Goal: Transaction & Acquisition: Purchase product/service

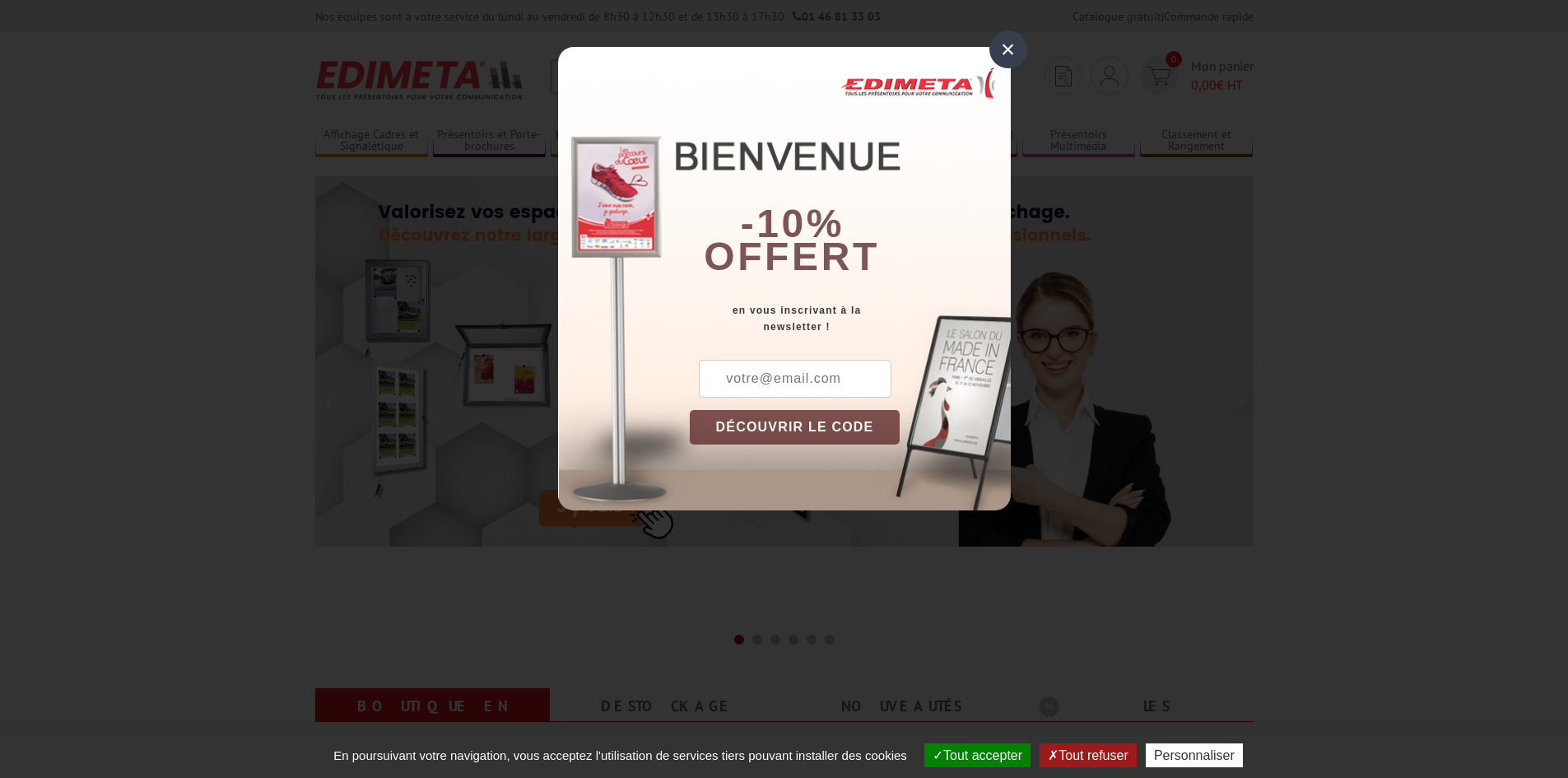
click at [1003, 55] on div "×" at bounding box center [1008, 49] width 38 height 38
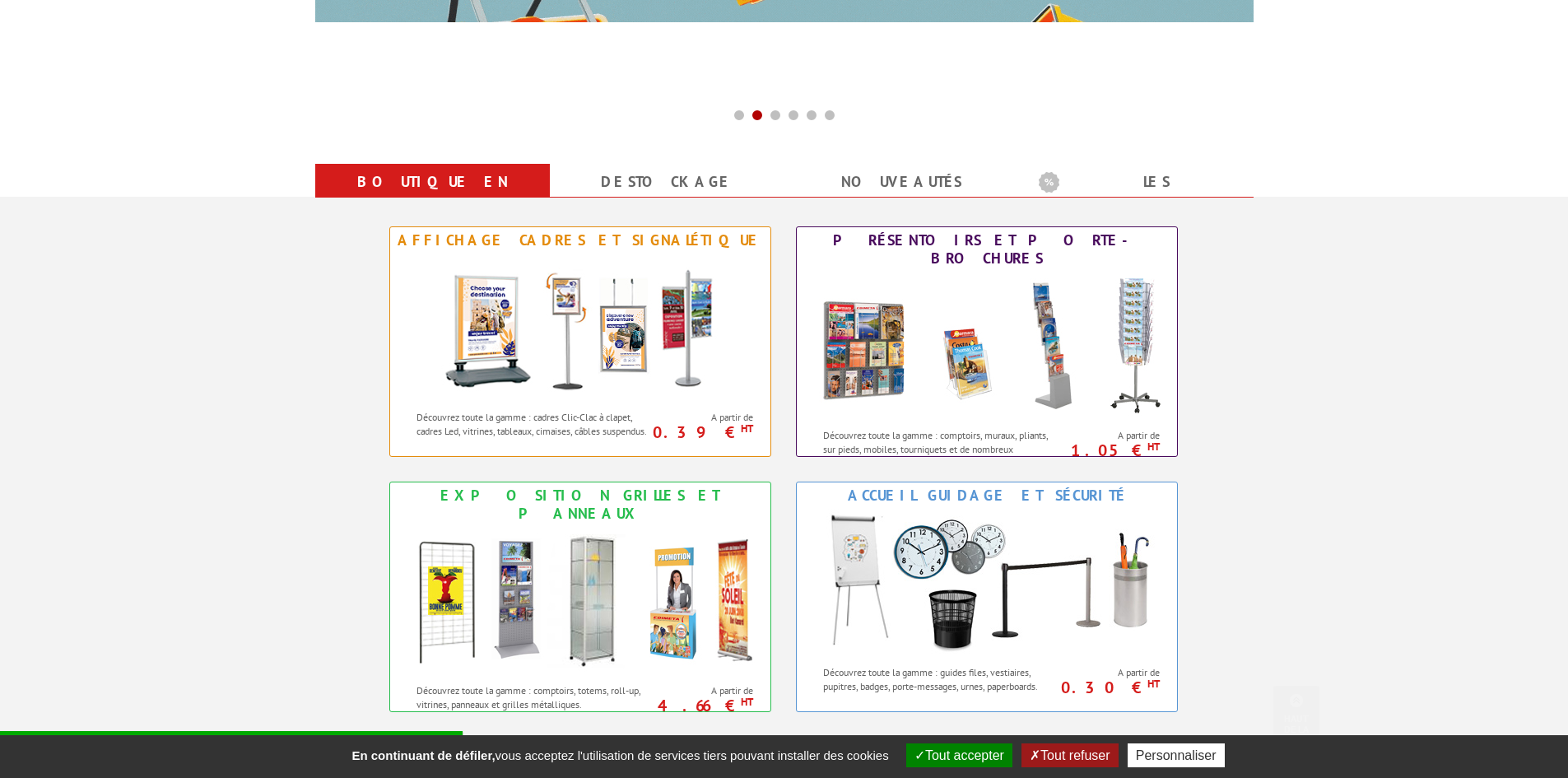
scroll to position [576, 0]
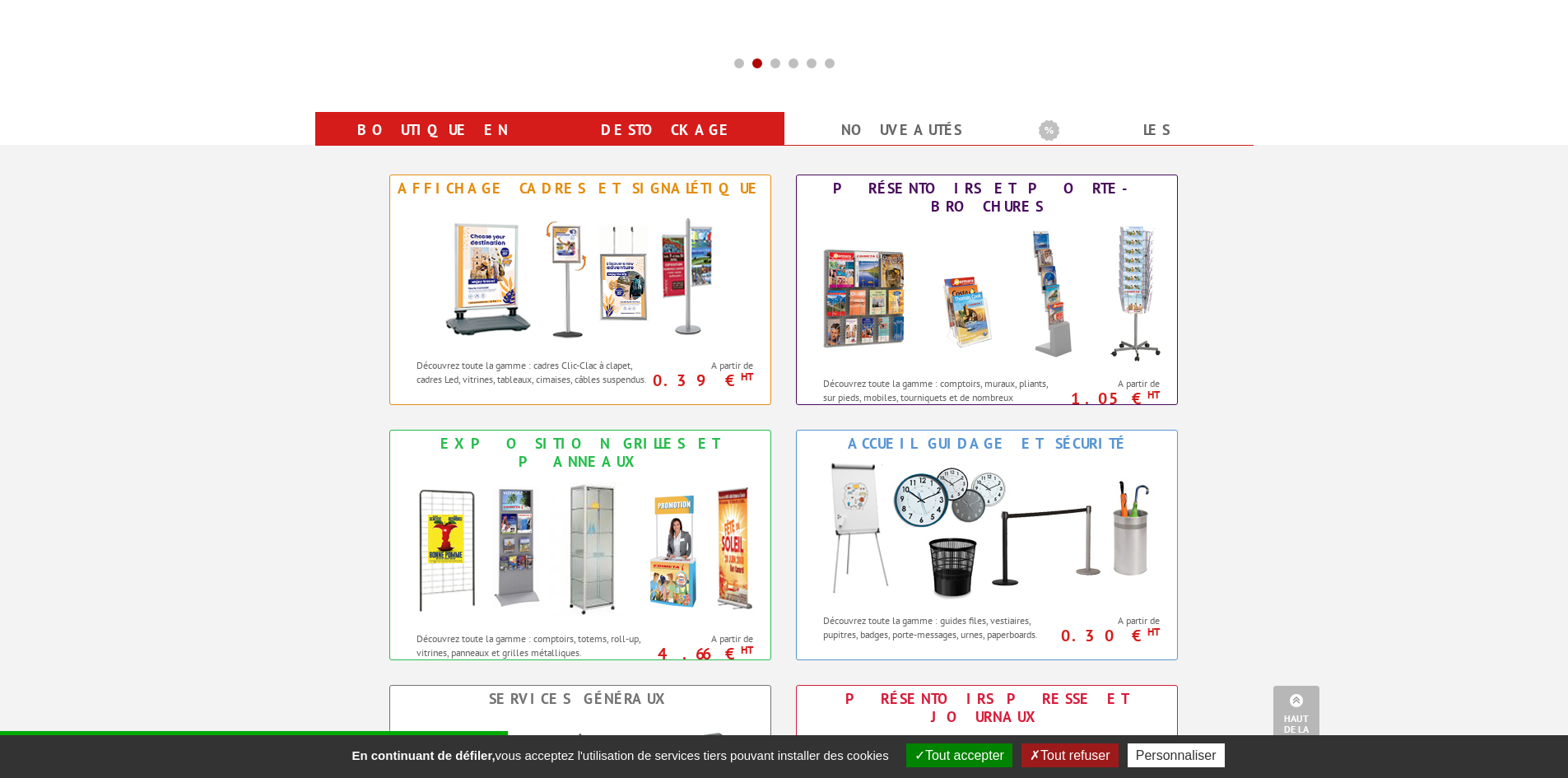
click at [706, 128] on link "Destockage" at bounding box center [666, 130] width 195 height 30
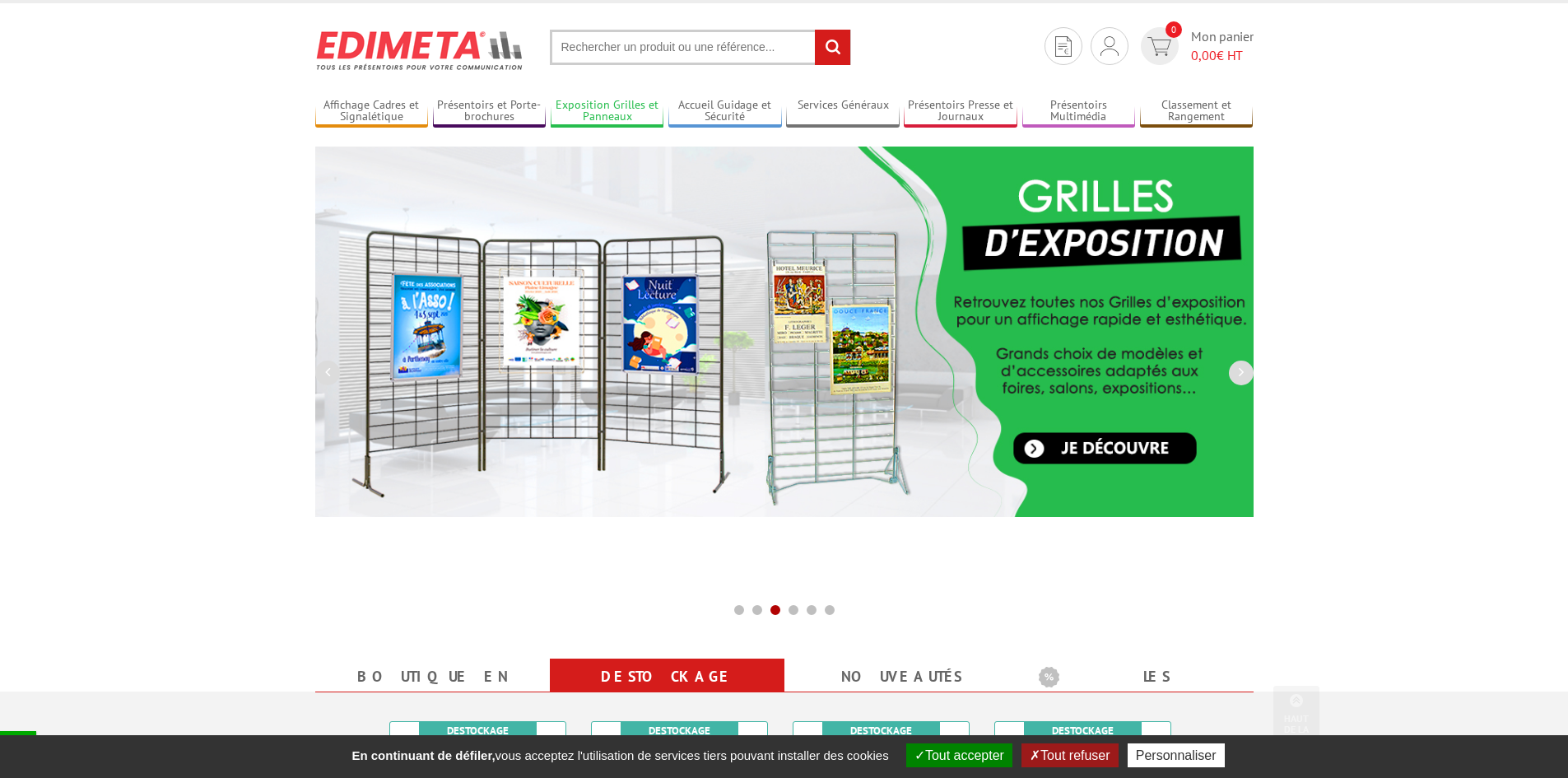
scroll to position [0, 0]
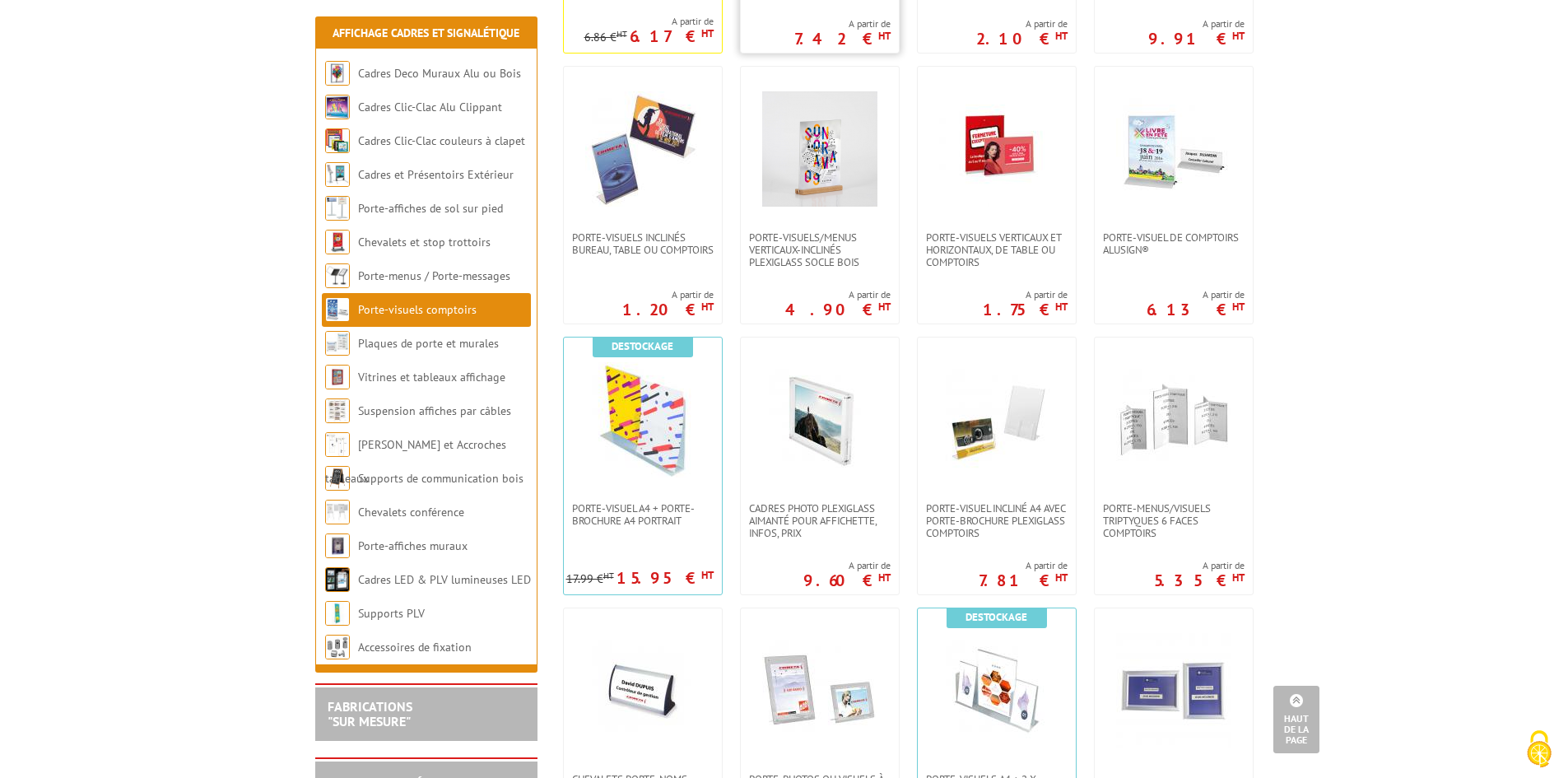
scroll to position [659, 0]
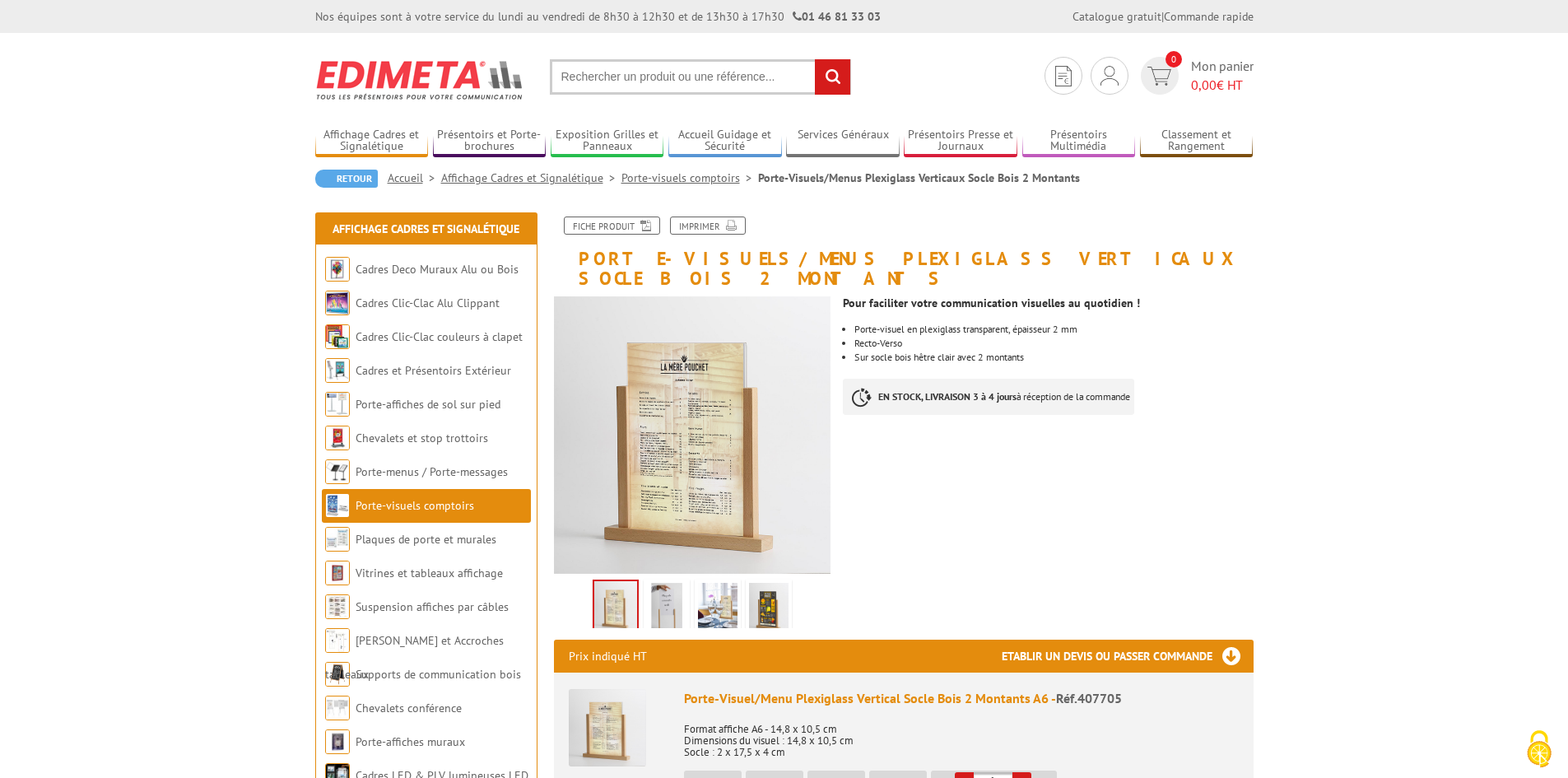
click at [668, 587] on img at bounding box center [667, 608] width 40 height 51
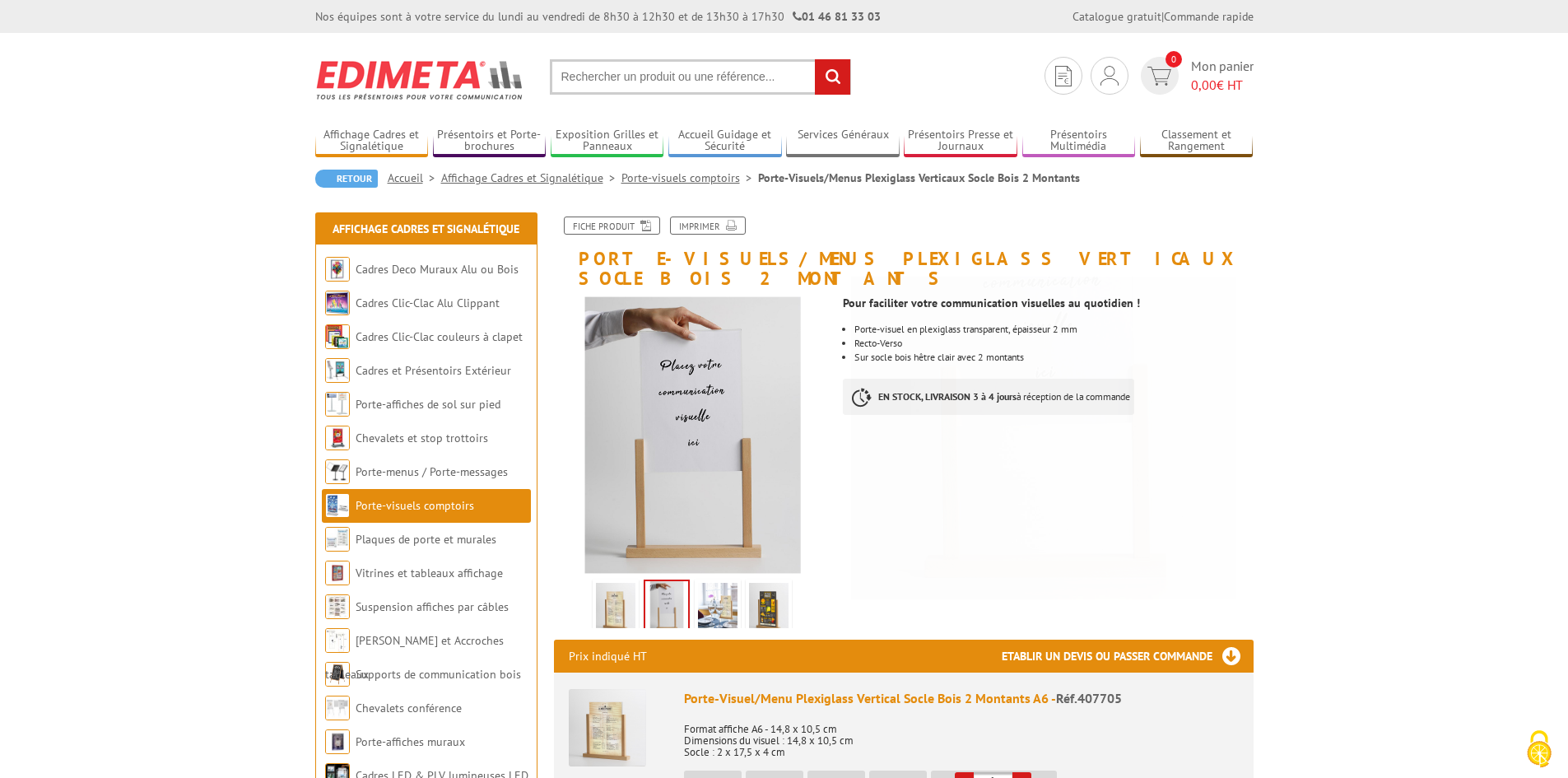
click at [715, 601] on img at bounding box center [718, 608] width 40 height 51
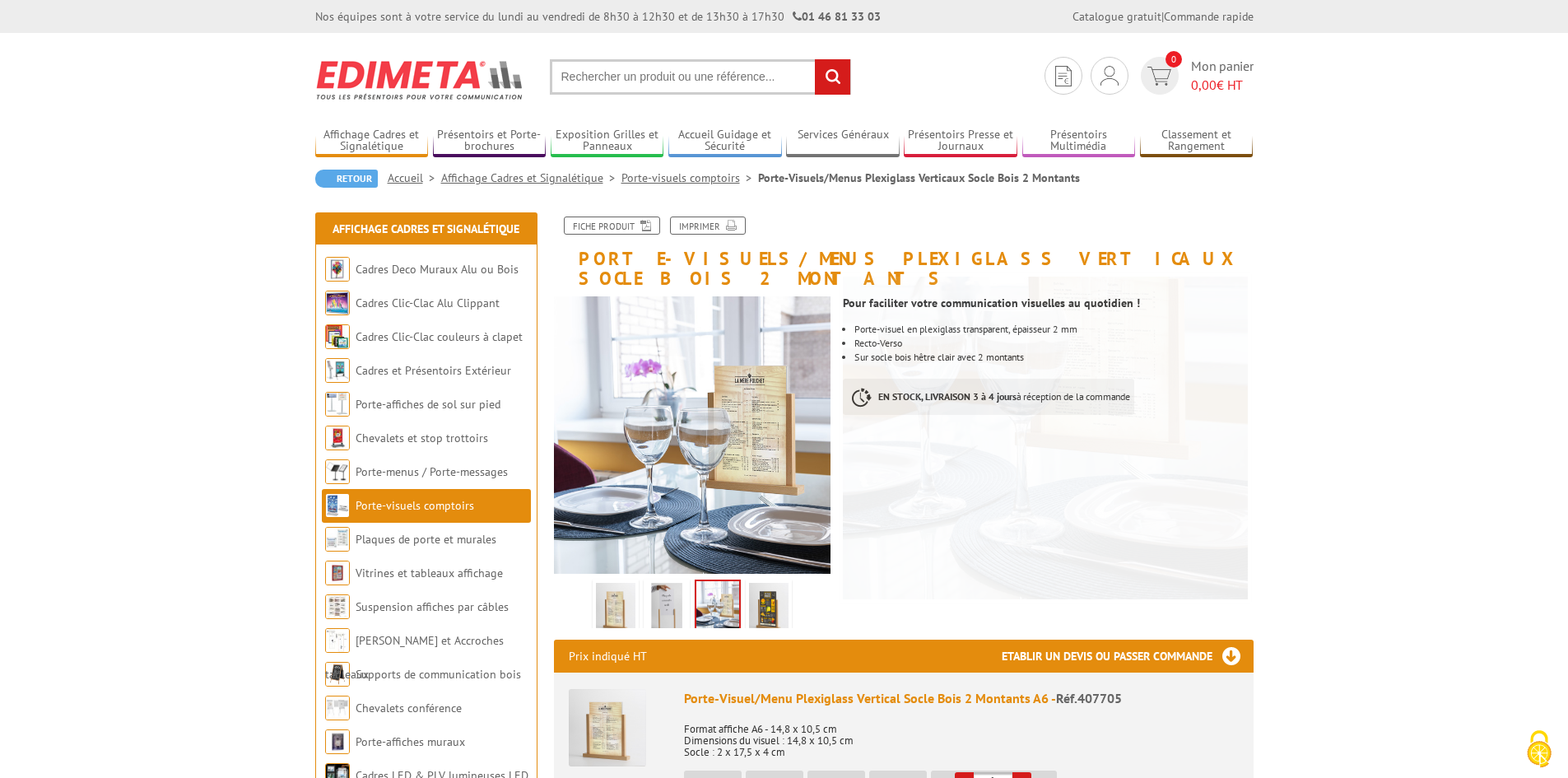
click at [786, 589] on img at bounding box center [769, 608] width 40 height 51
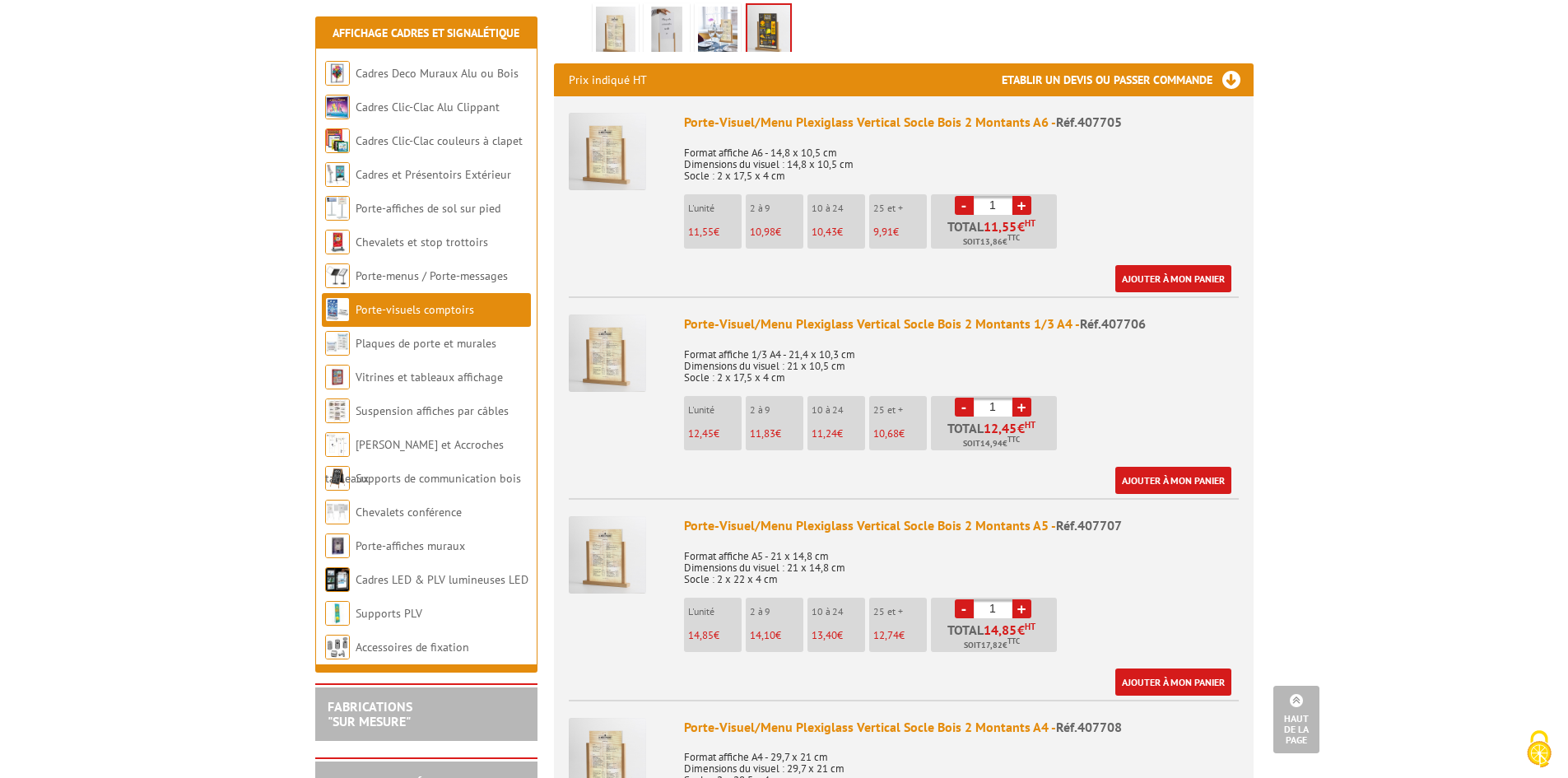
scroll to position [906, 0]
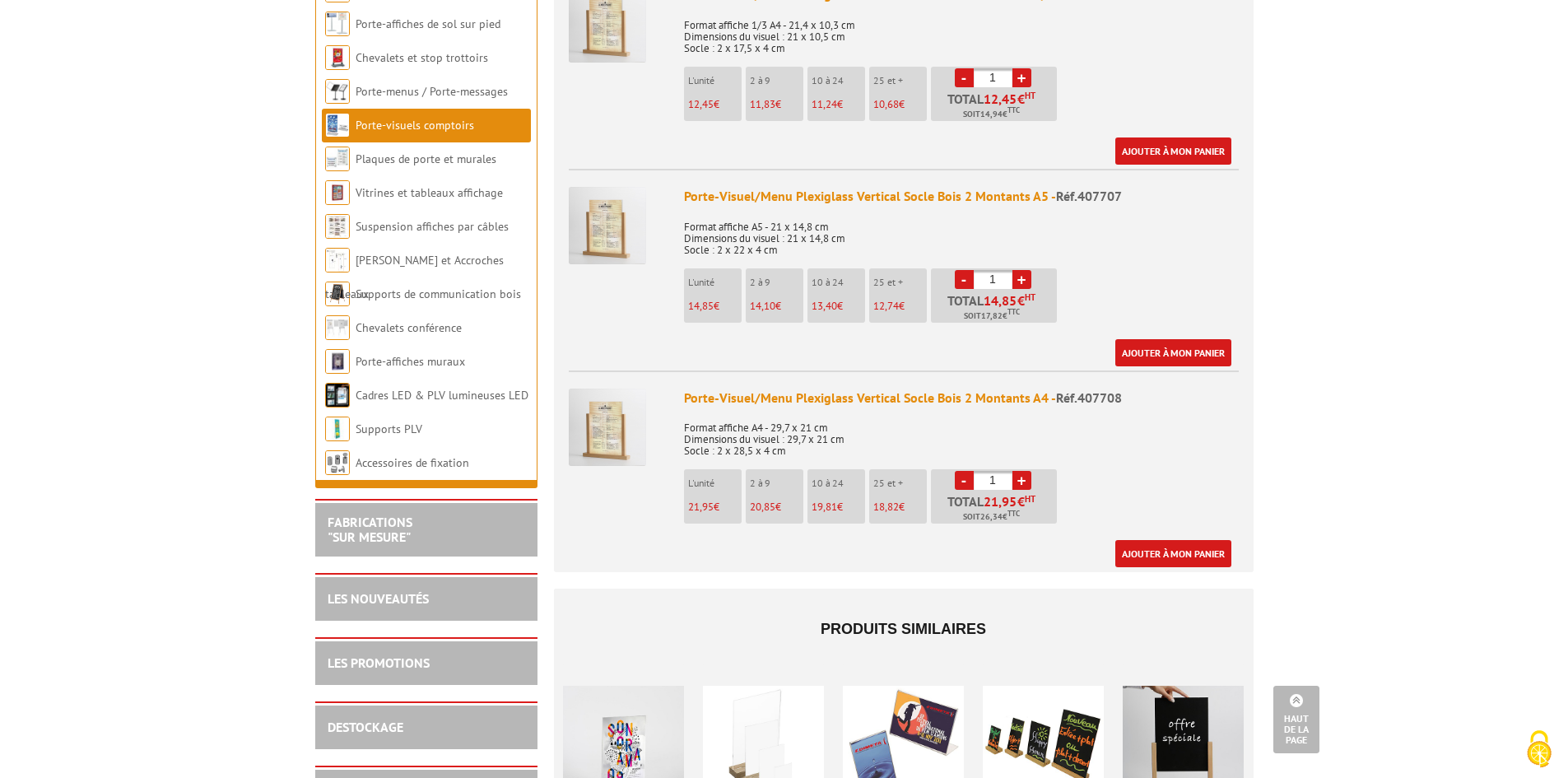
click at [622, 410] on img at bounding box center [607, 427] width 77 height 77
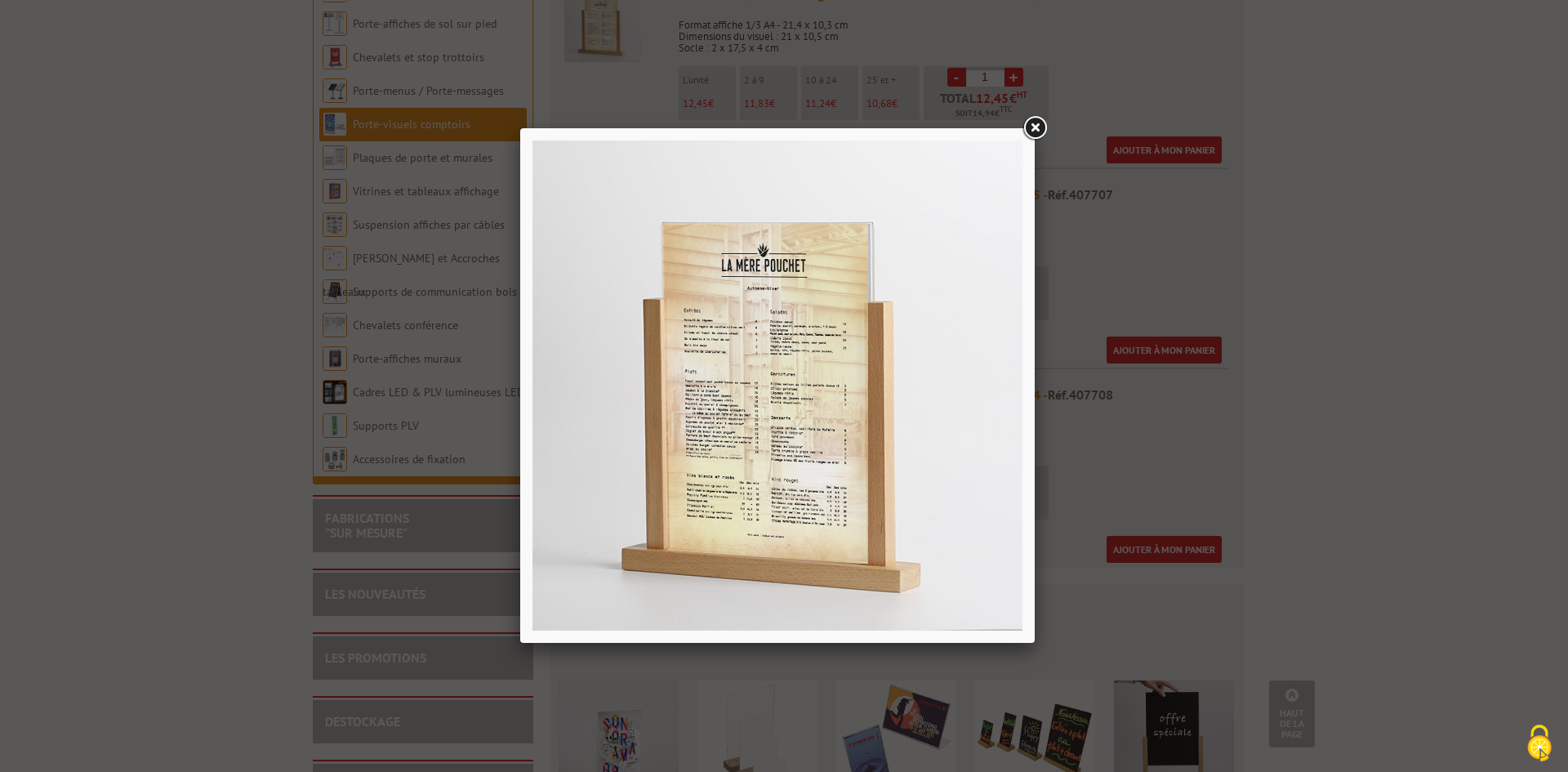
click at [1040, 135] on link at bounding box center [1034, 128] width 30 height 30
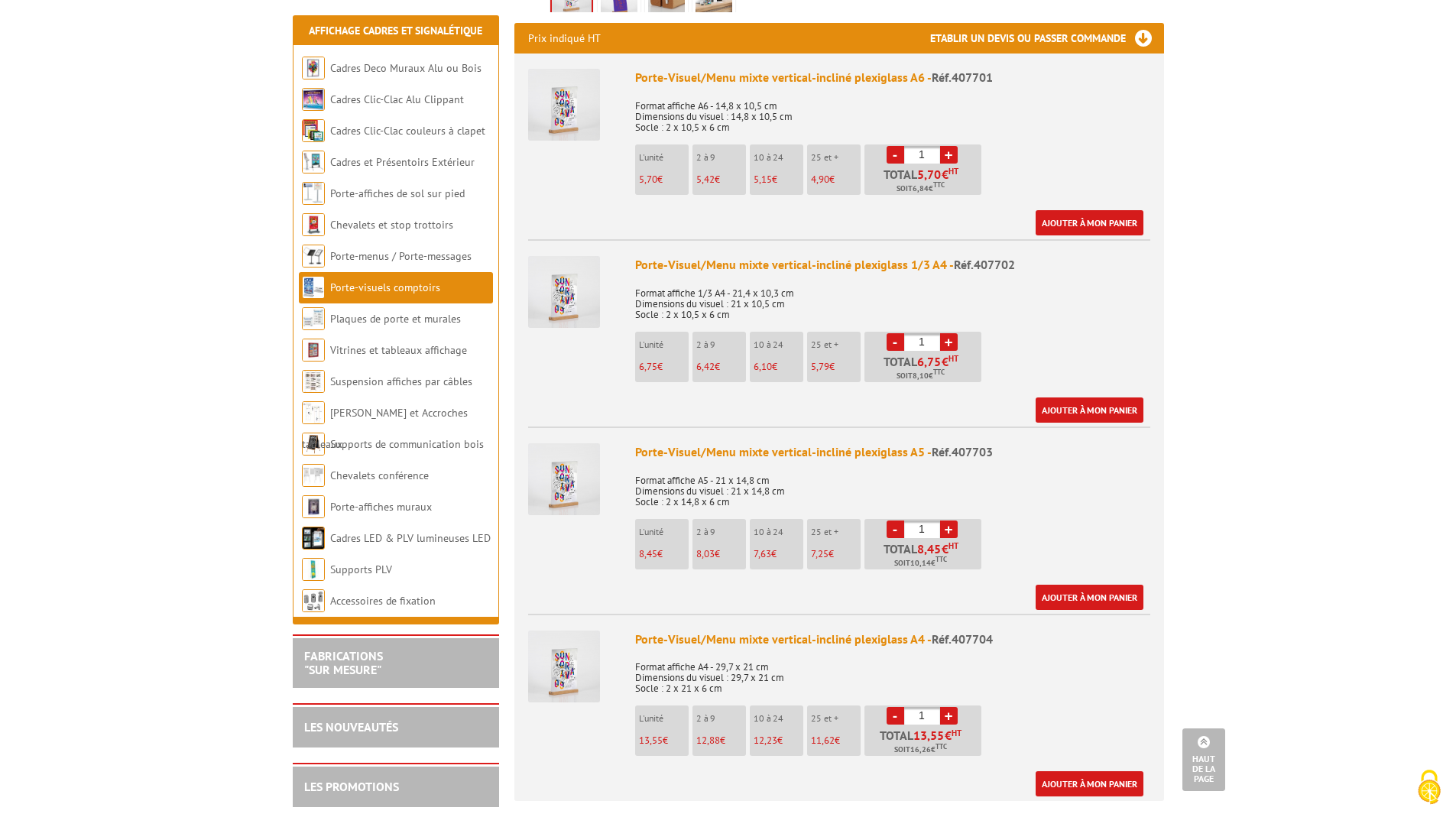
scroll to position [535, 0]
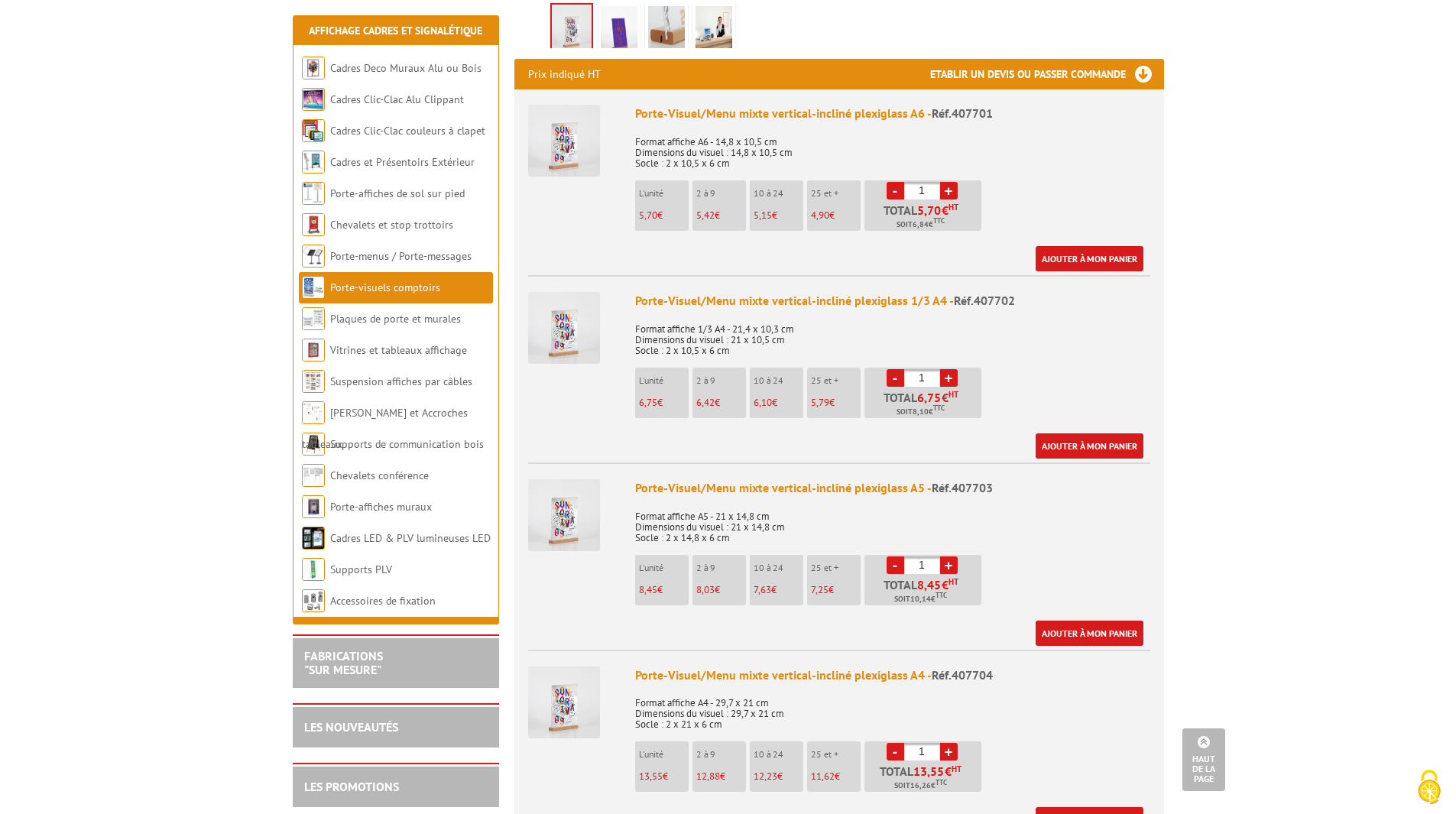
click at [950, 556] on link "+" at bounding box center [949, 565] width 18 height 18
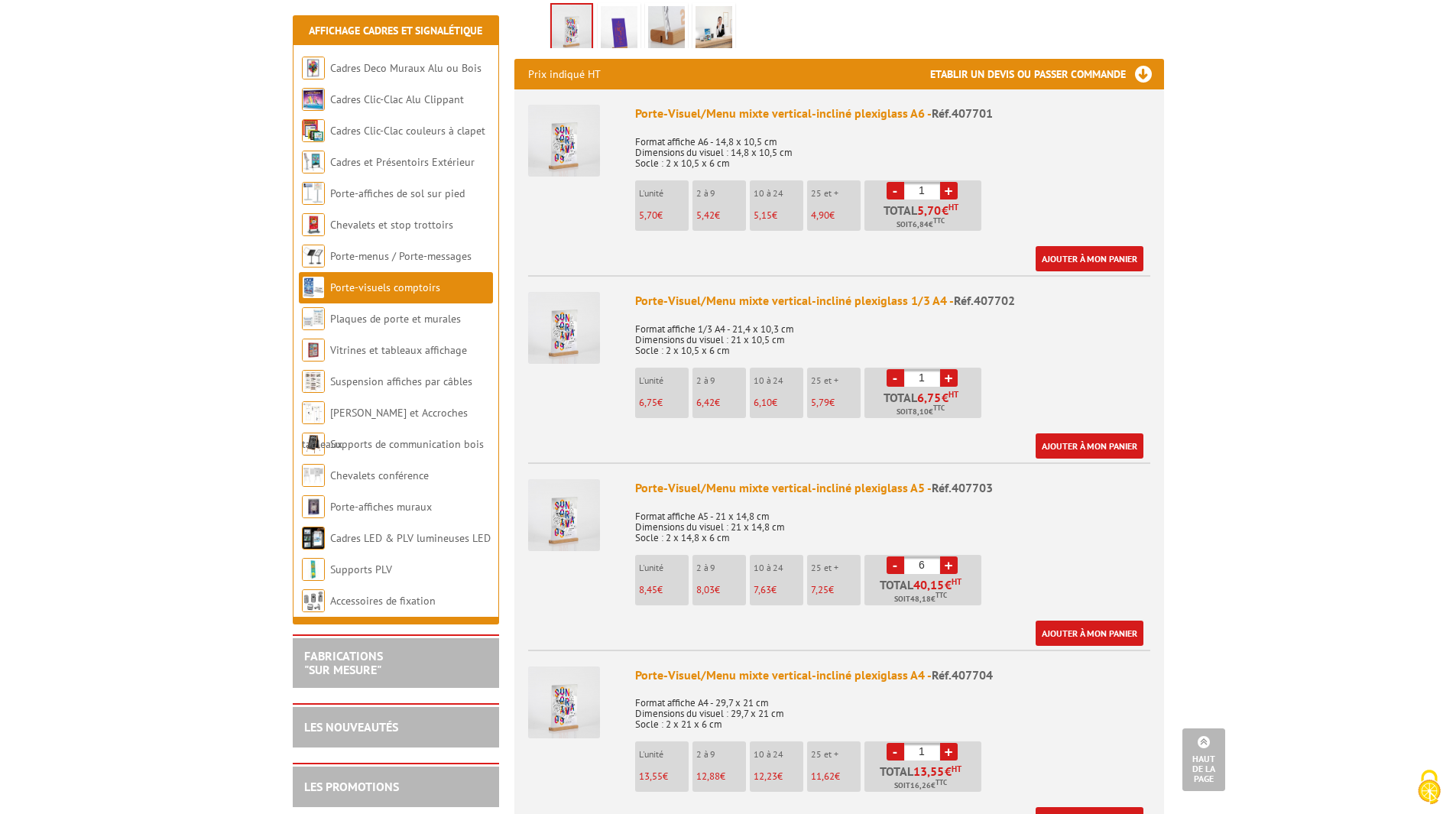
click at [950, 556] on link "+" at bounding box center [949, 565] width 18 height 18
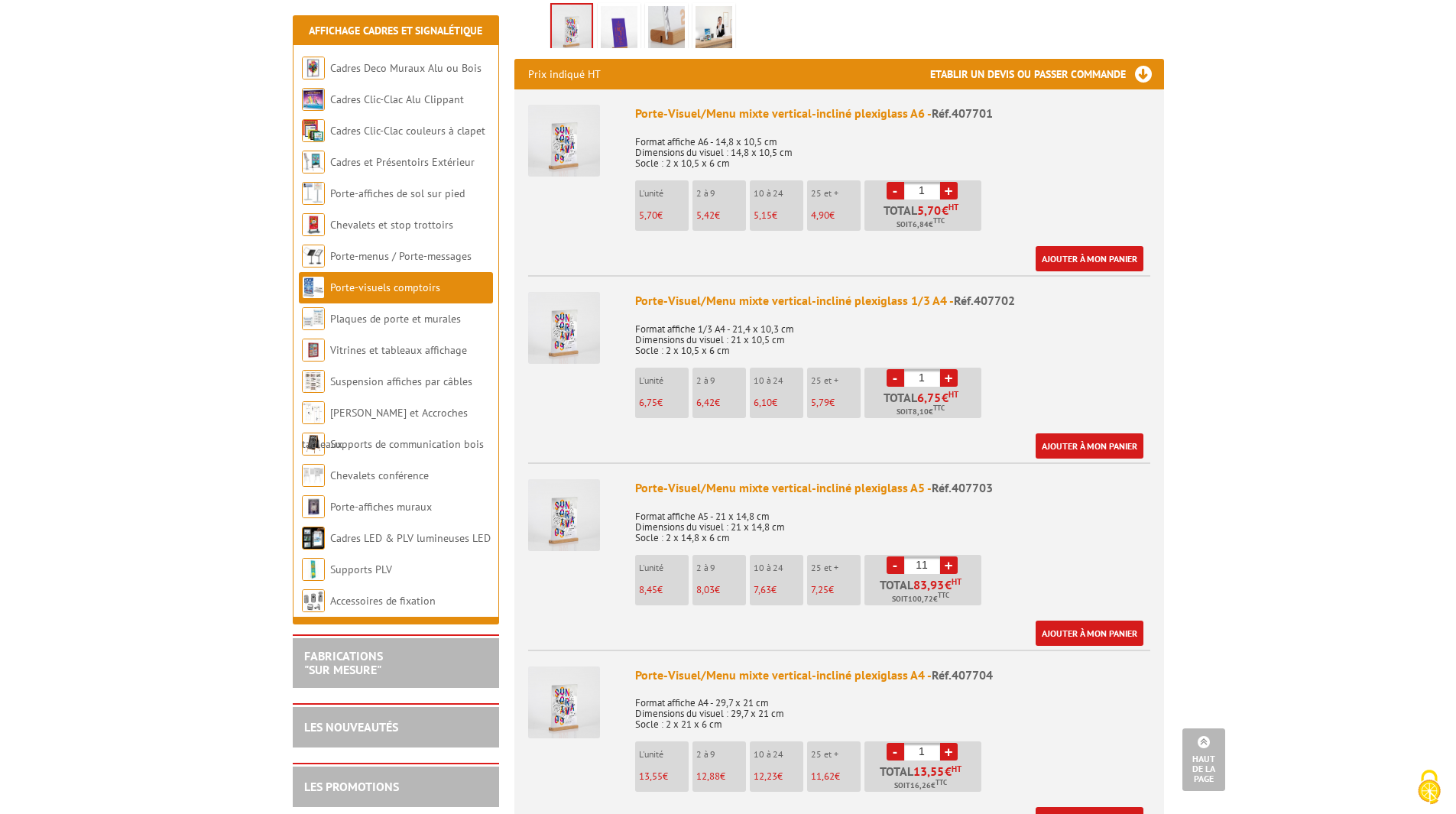
click at [950, 556] on link "+" at bounding box center [949, 565] width 18 height 18
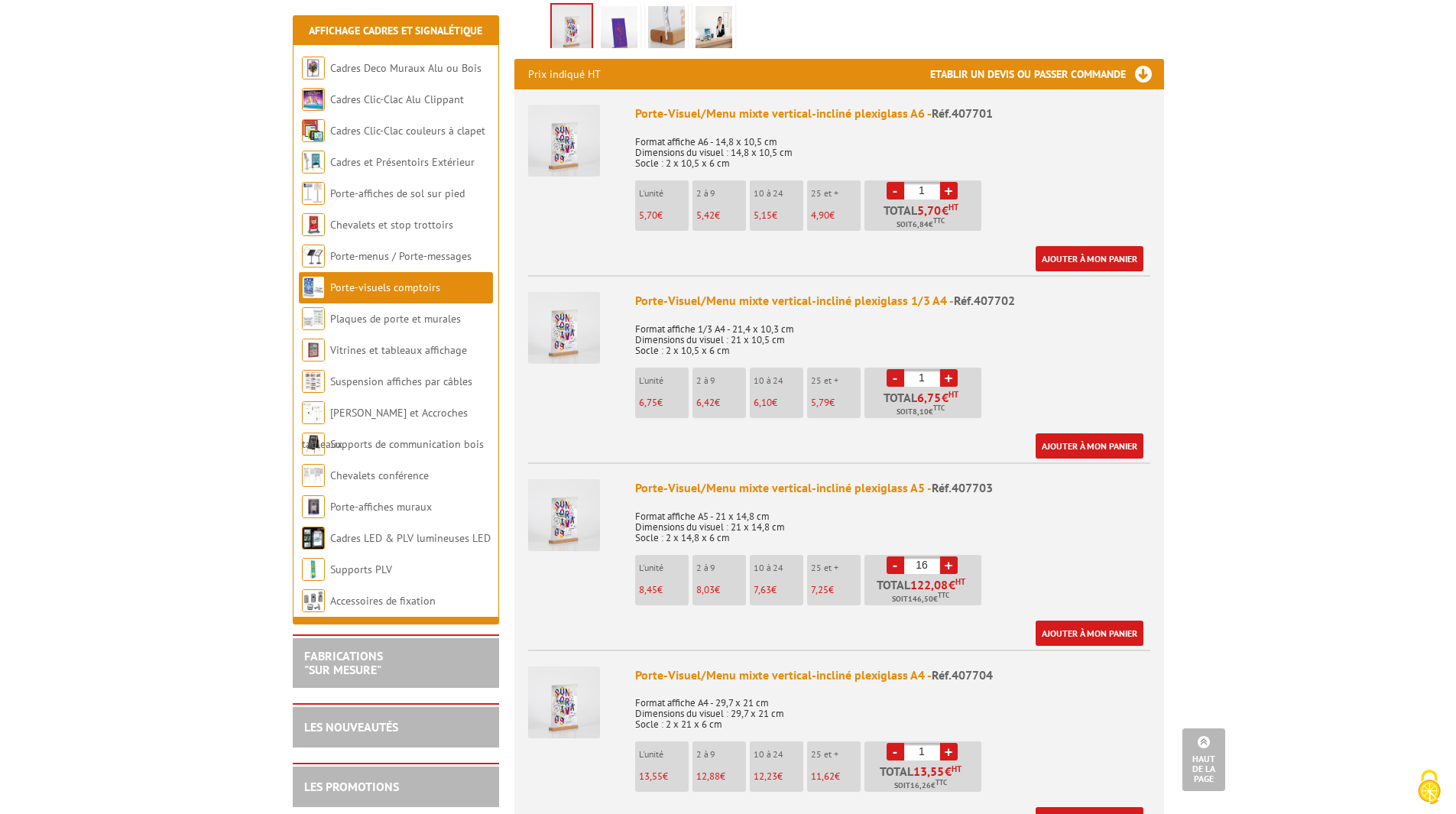
click at [950, 556] on link "+" at bounding box center [949, 565] width 18 height 18
type input "20"
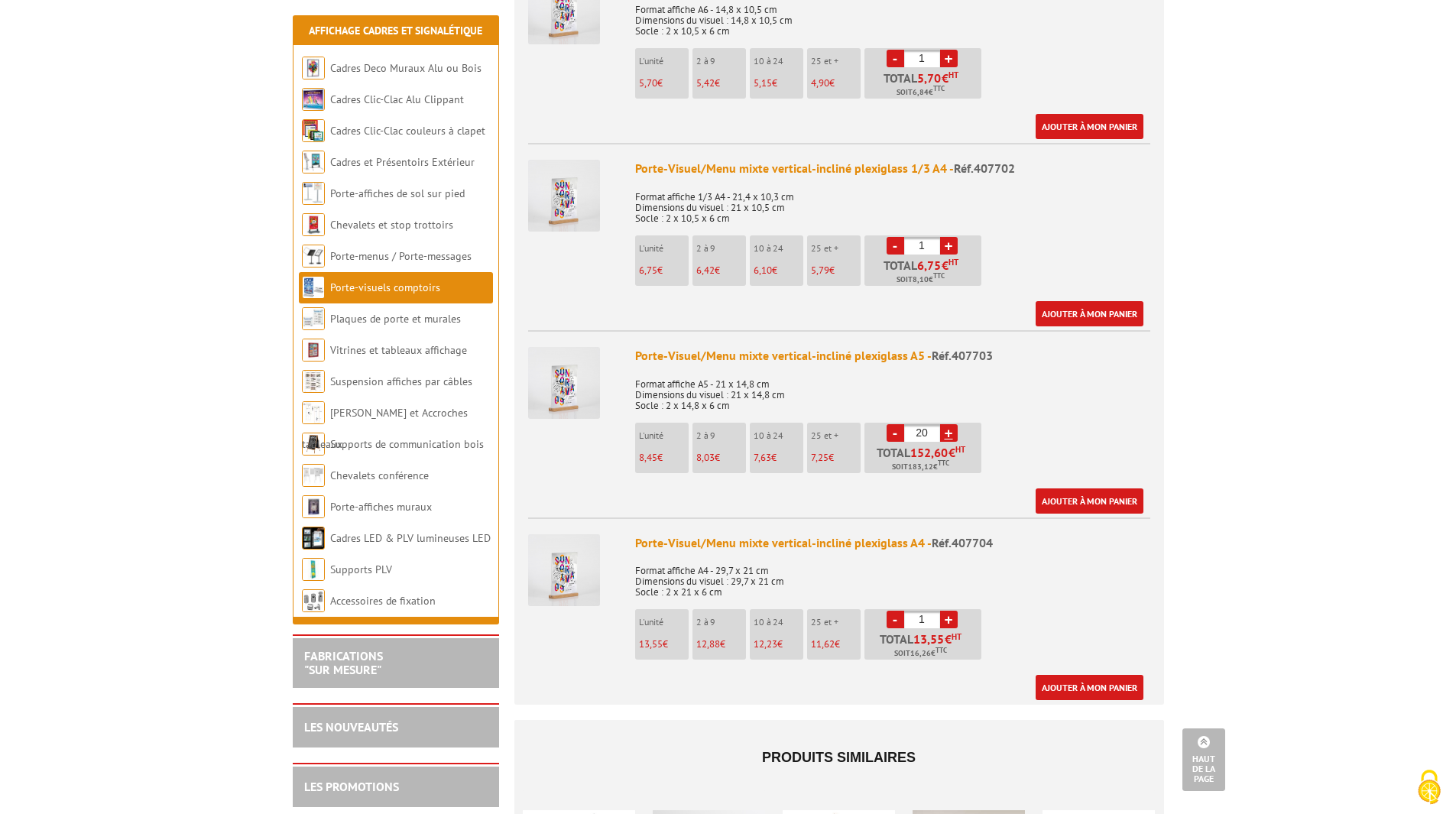
scroll to position [688, 0]
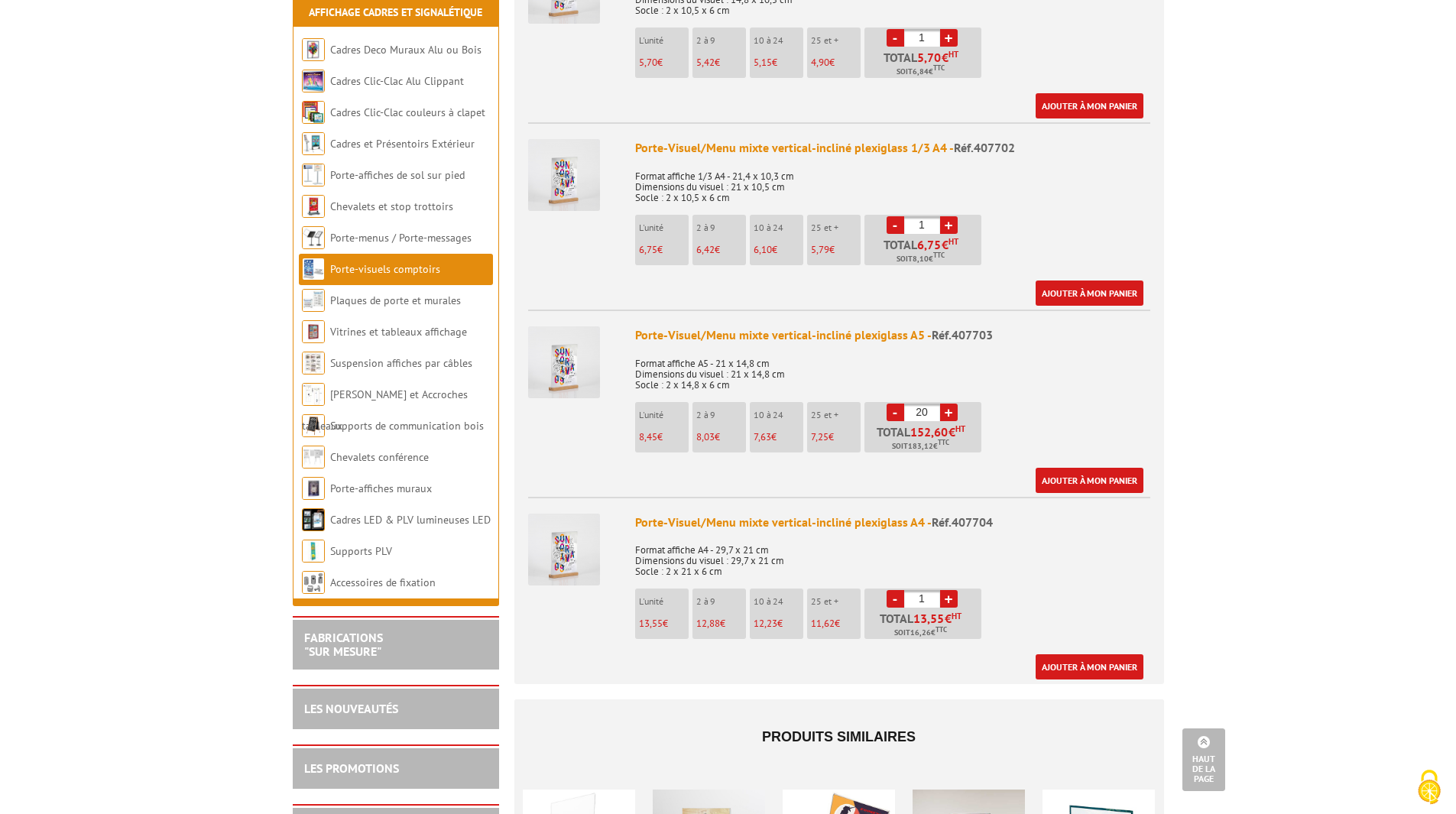
click at [951, 590] on link "+" at bounding box center [949, 599] width 18 height 18
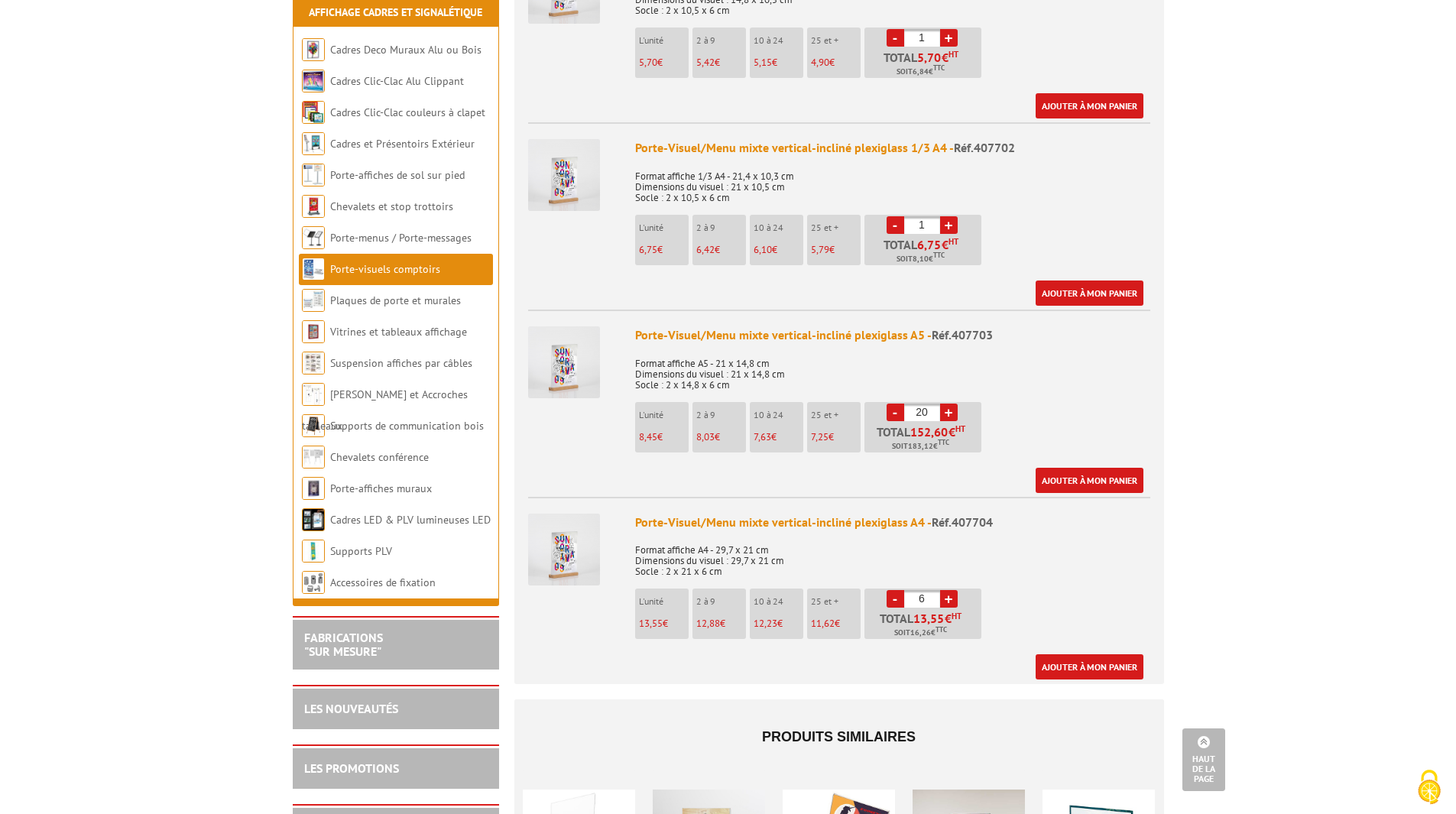
click at [951, 590] on link "+" at bounding box center [949, 599] width 18 height 18
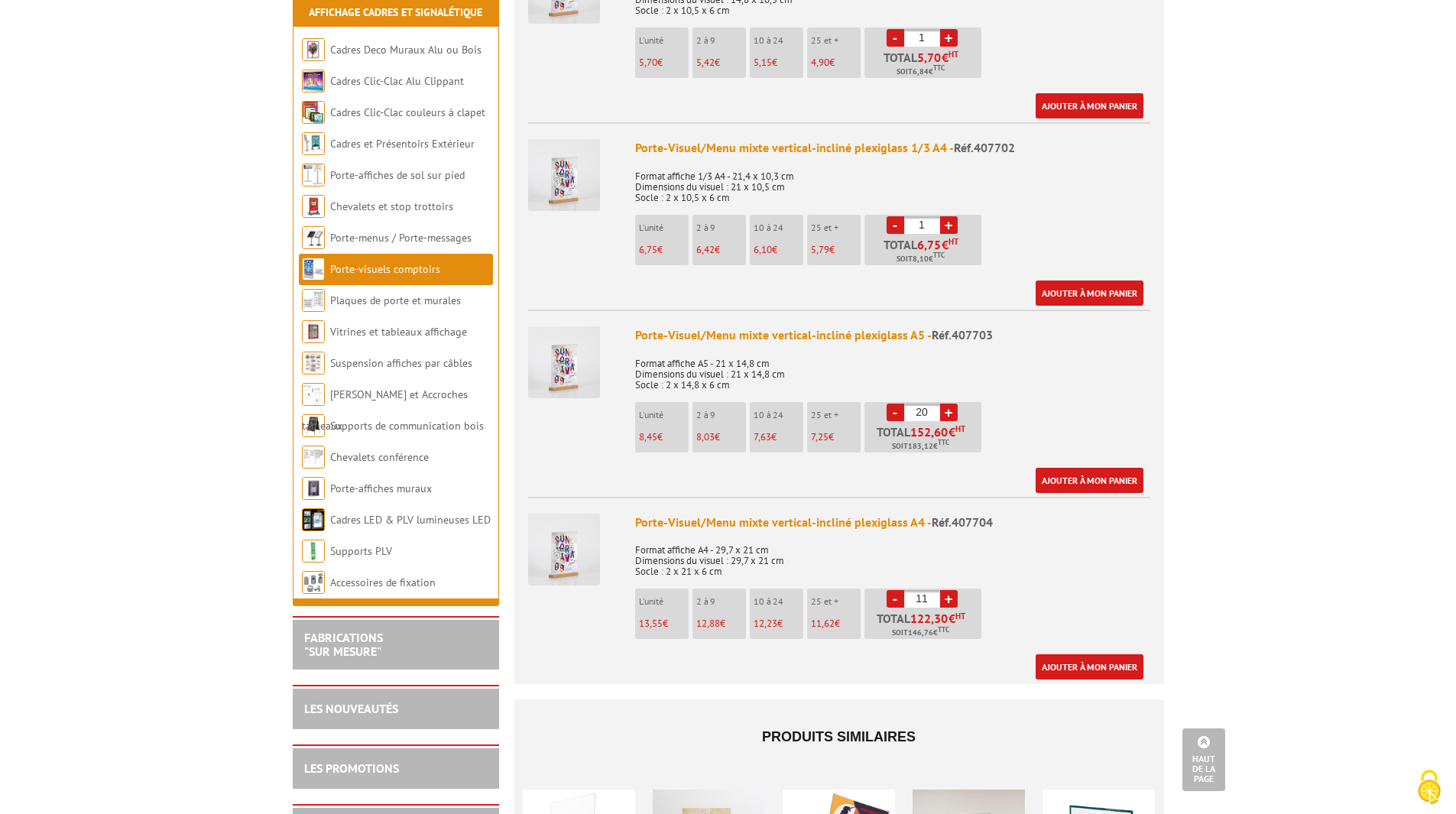
click at [951, 590] on link "+" at bounding box center [949, 599] width 18 height 18
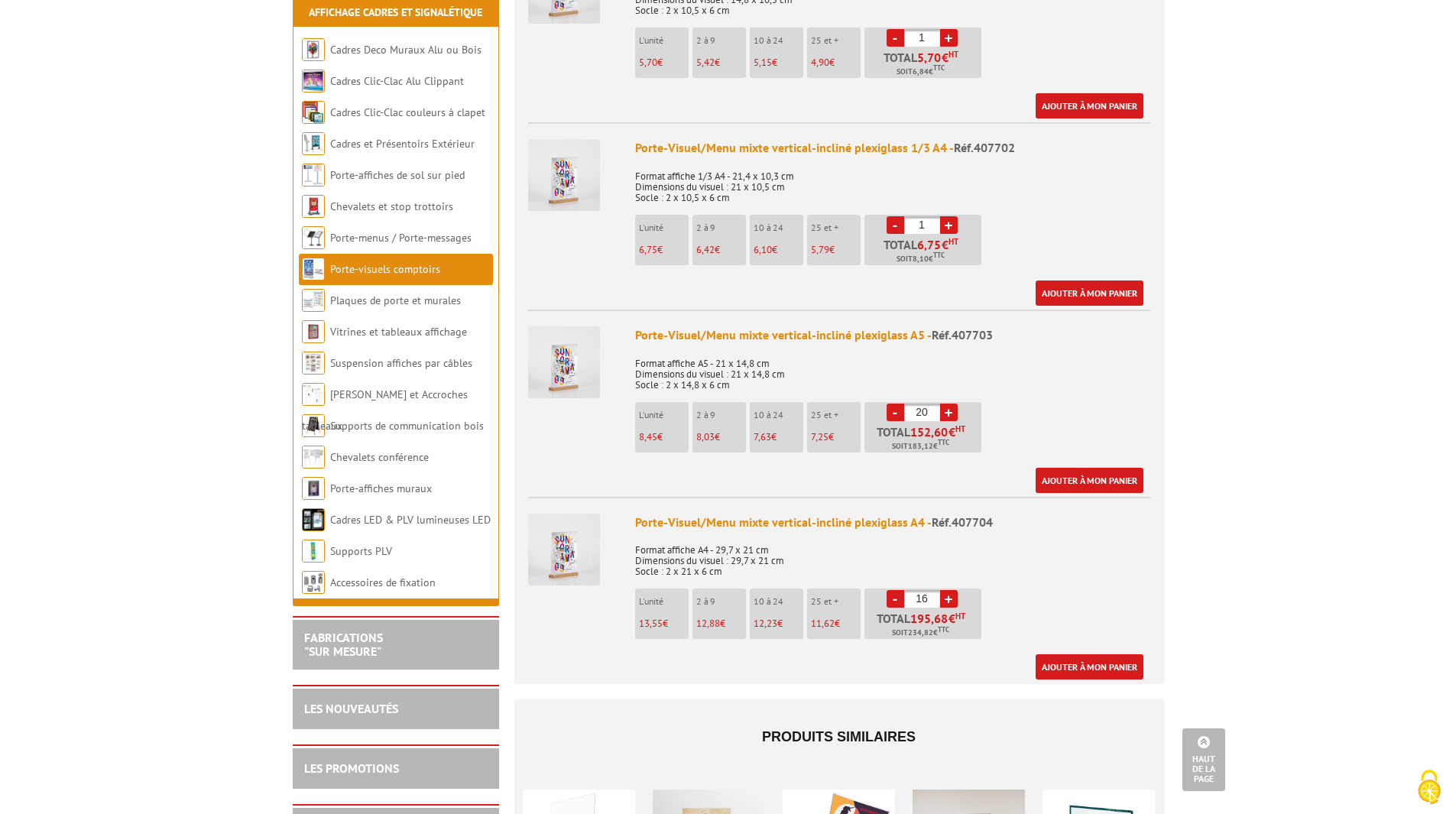
click at [951, 590] on link "+" at bounding box center [949, 599] width 18 height 18
type input "20"
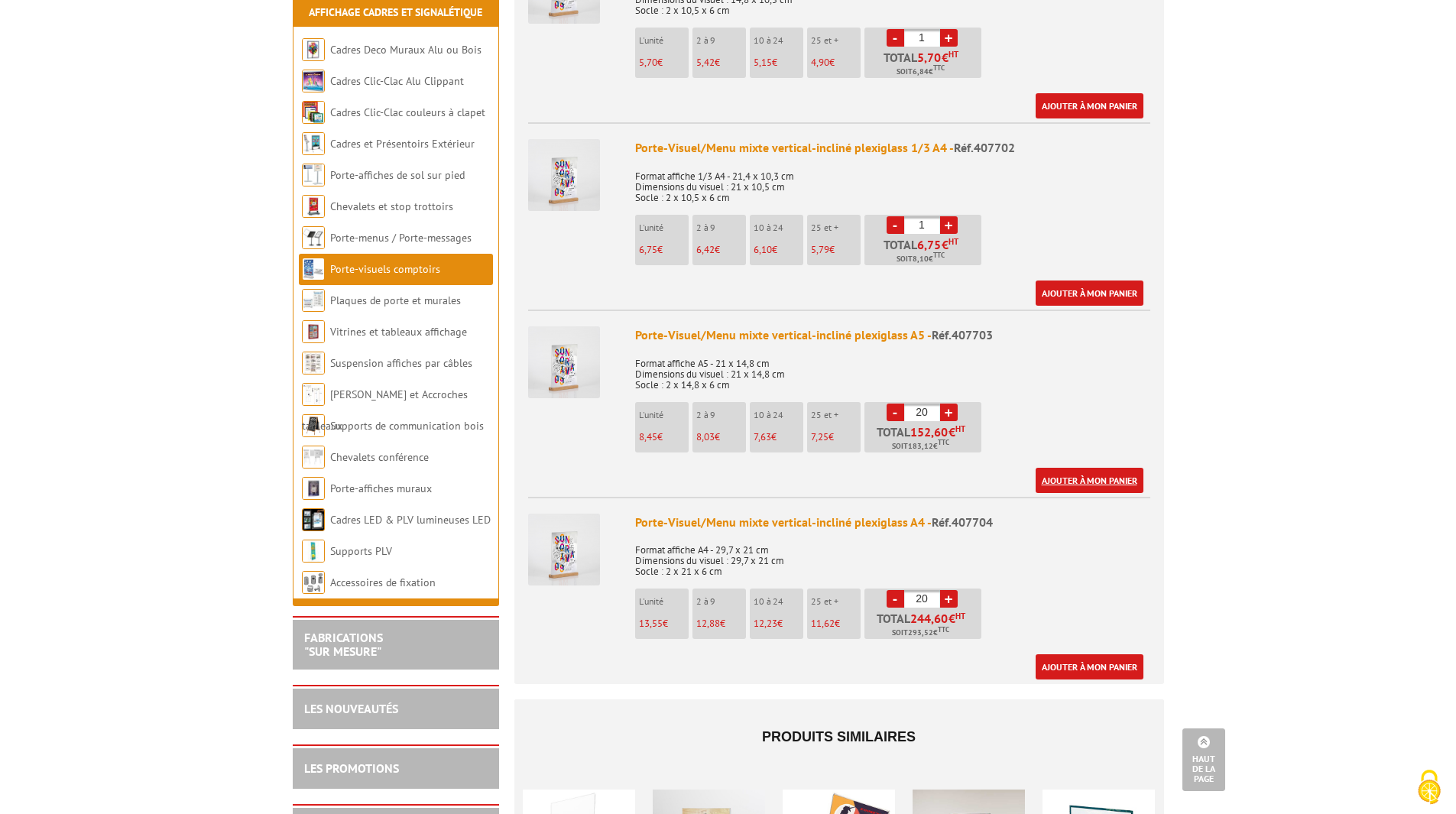
click at [1094, 468] on link "Ajouter à mon panier" at bounding box center [1089, 481] width 108 height 26
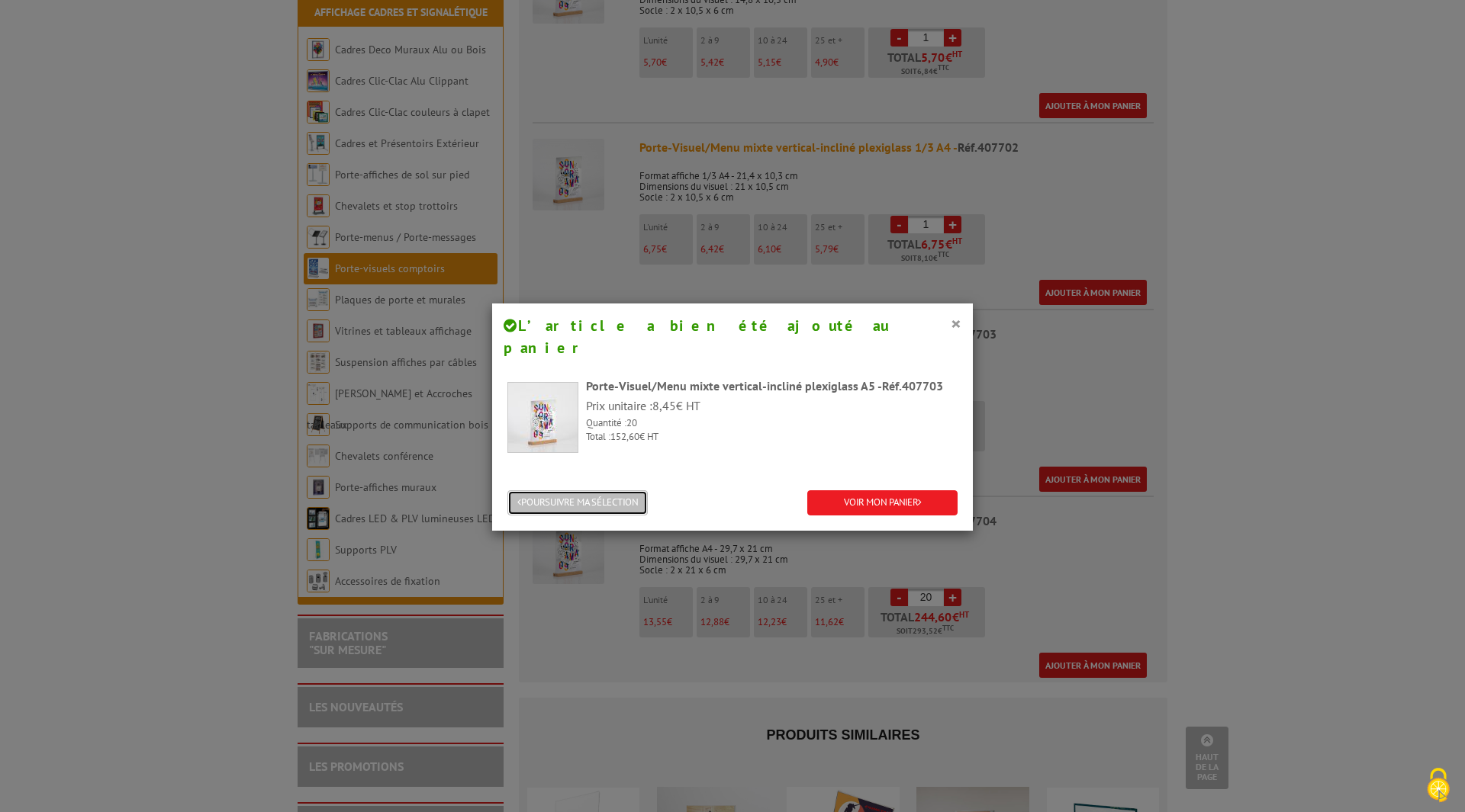
click at [607, 490] on button "POURSUIVRE MA SÉLECTION" at bounding box center [578, 503] width 140 height 25
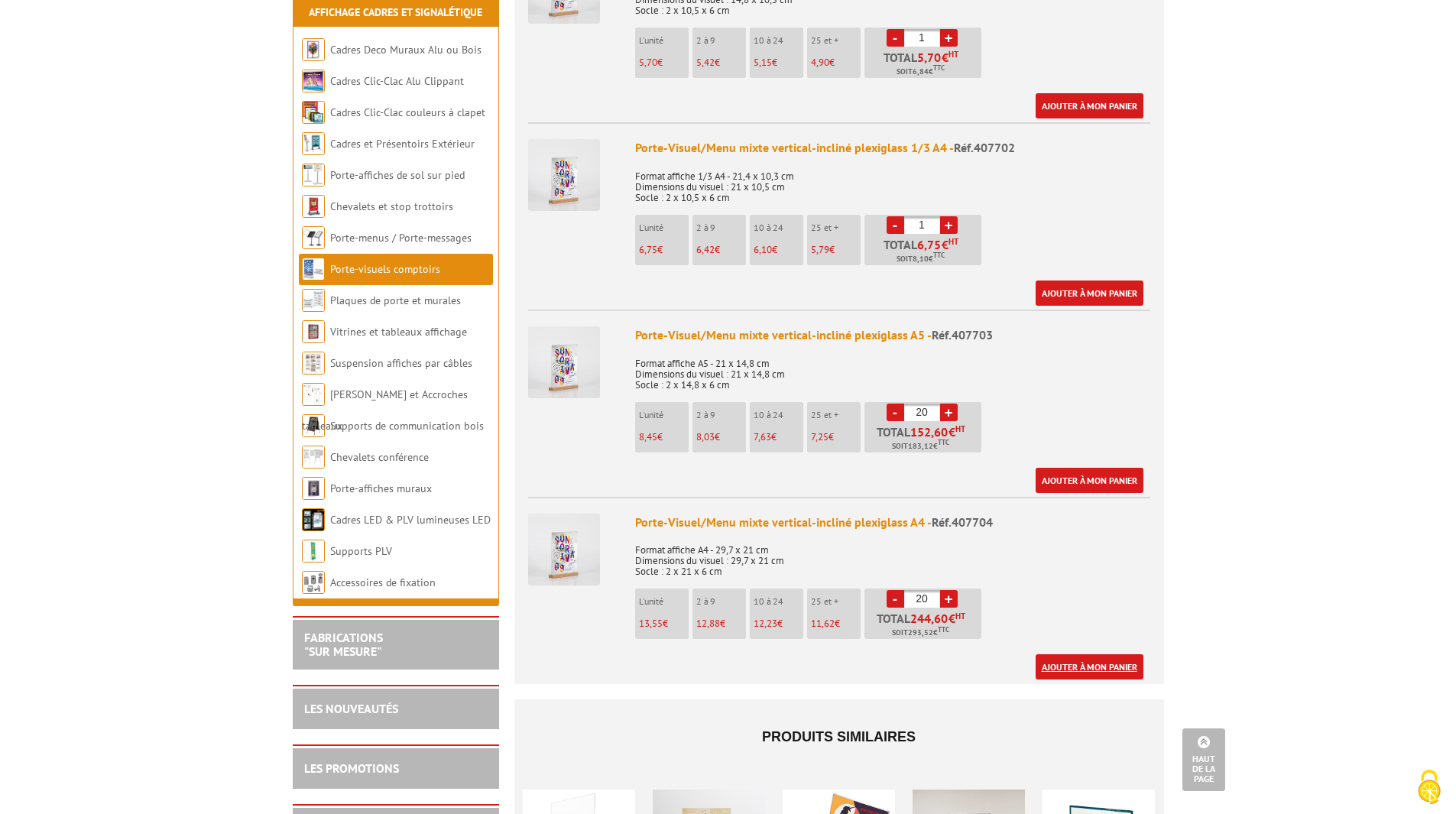
click at [1076, 655] on link "Ajouter à mon panier" at bounding box center [1089, 667] width 108 height 26
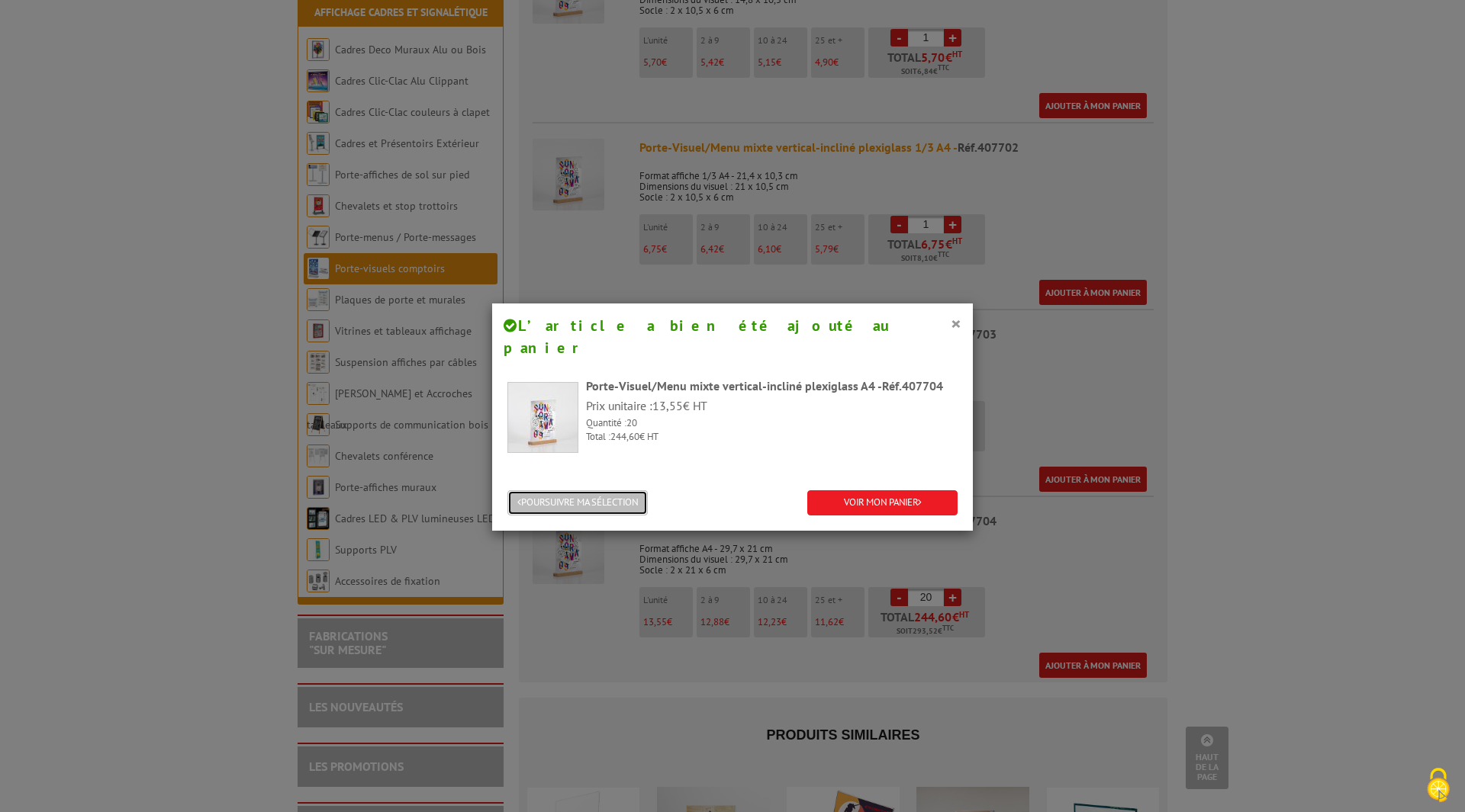
click at [582, 490] on button "POURSUIVRE MA SÉLECTION" at bounding box center [578, 503] width 140 height 25
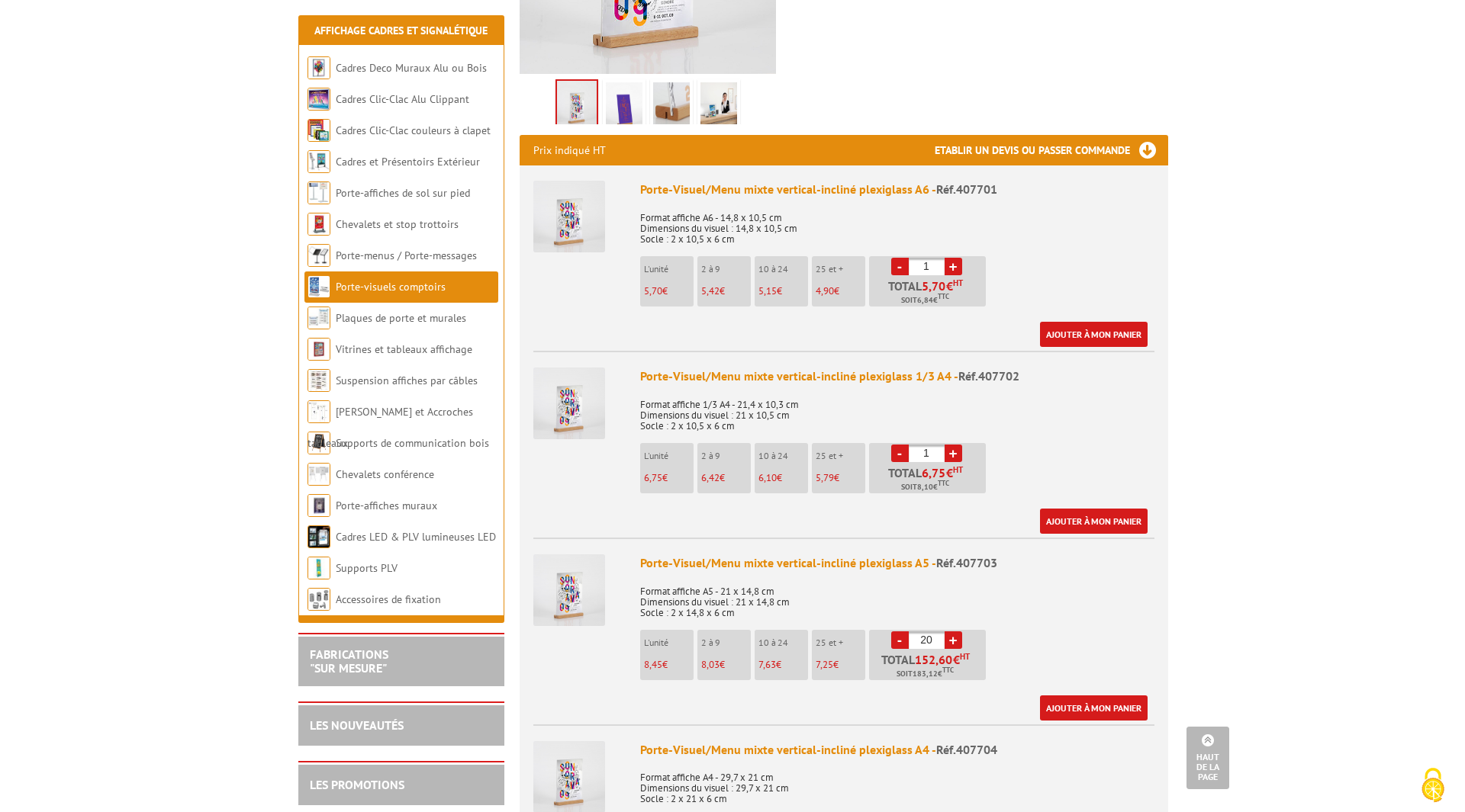
scroll to position [381, 0]
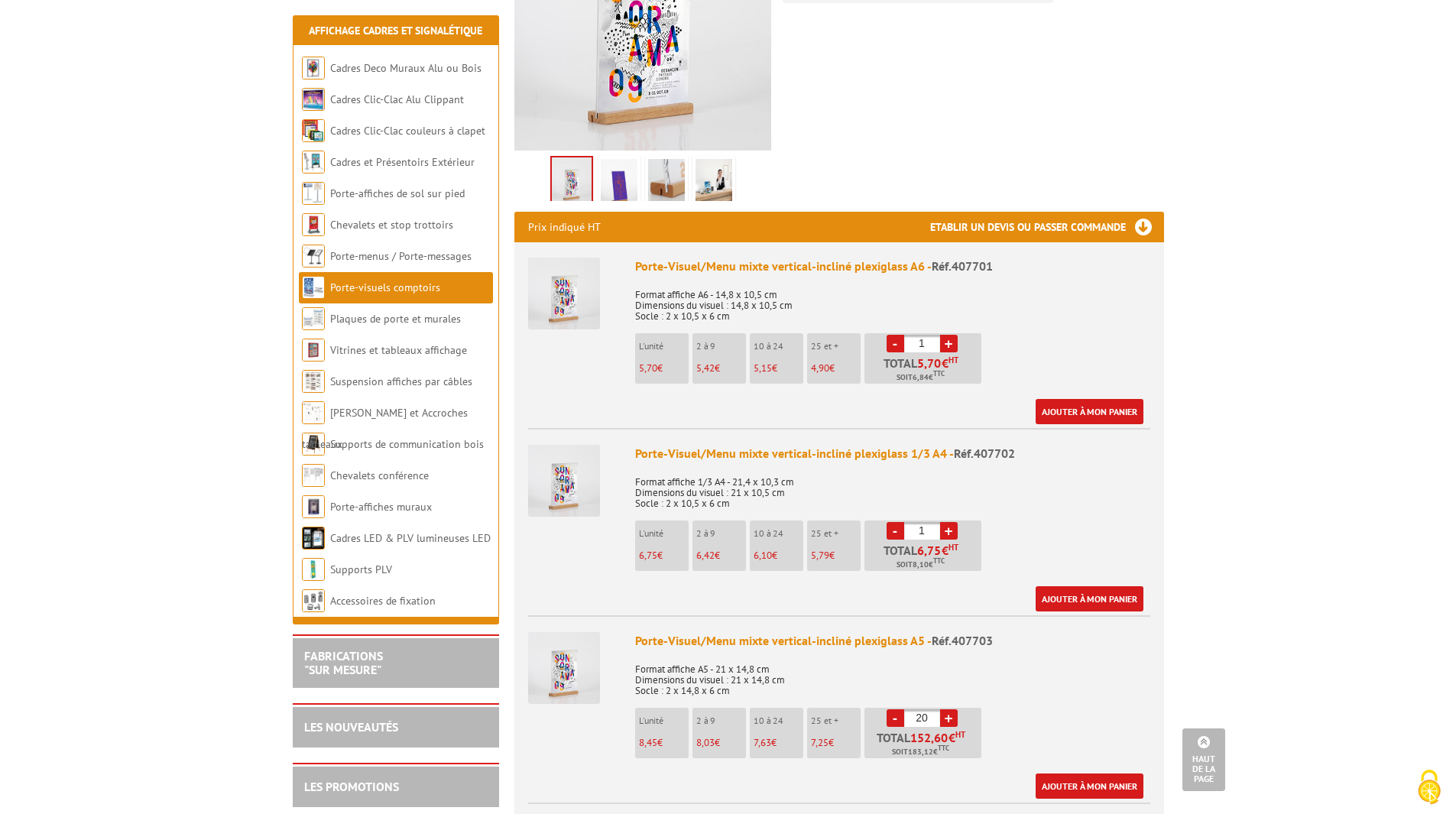
click at [950, 335] on link "+" at bounding box center [949, 344] width 18 height 18
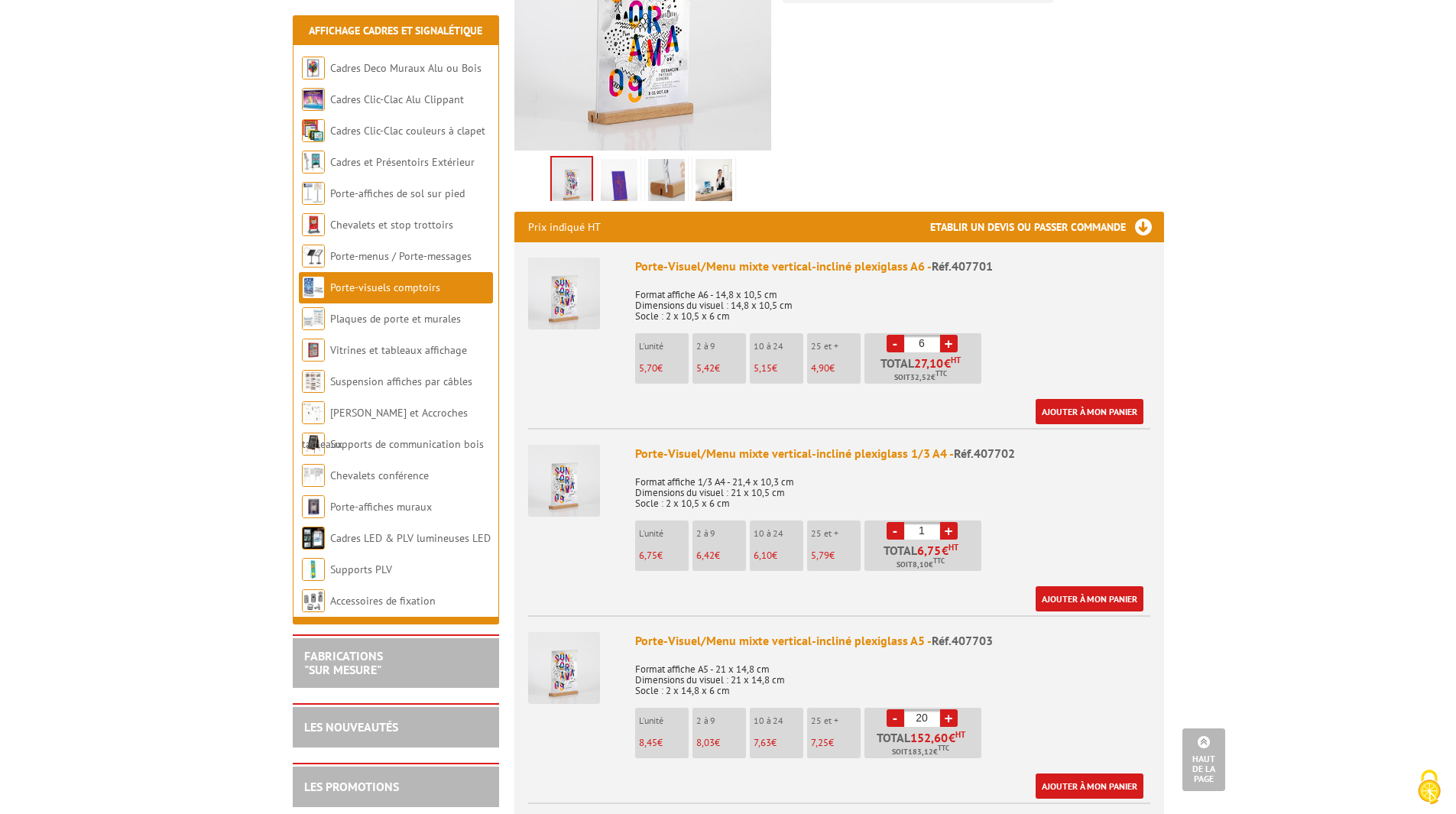
click at [950, 335] on link "+" at bounding box center [949, 344] width 18 height 18
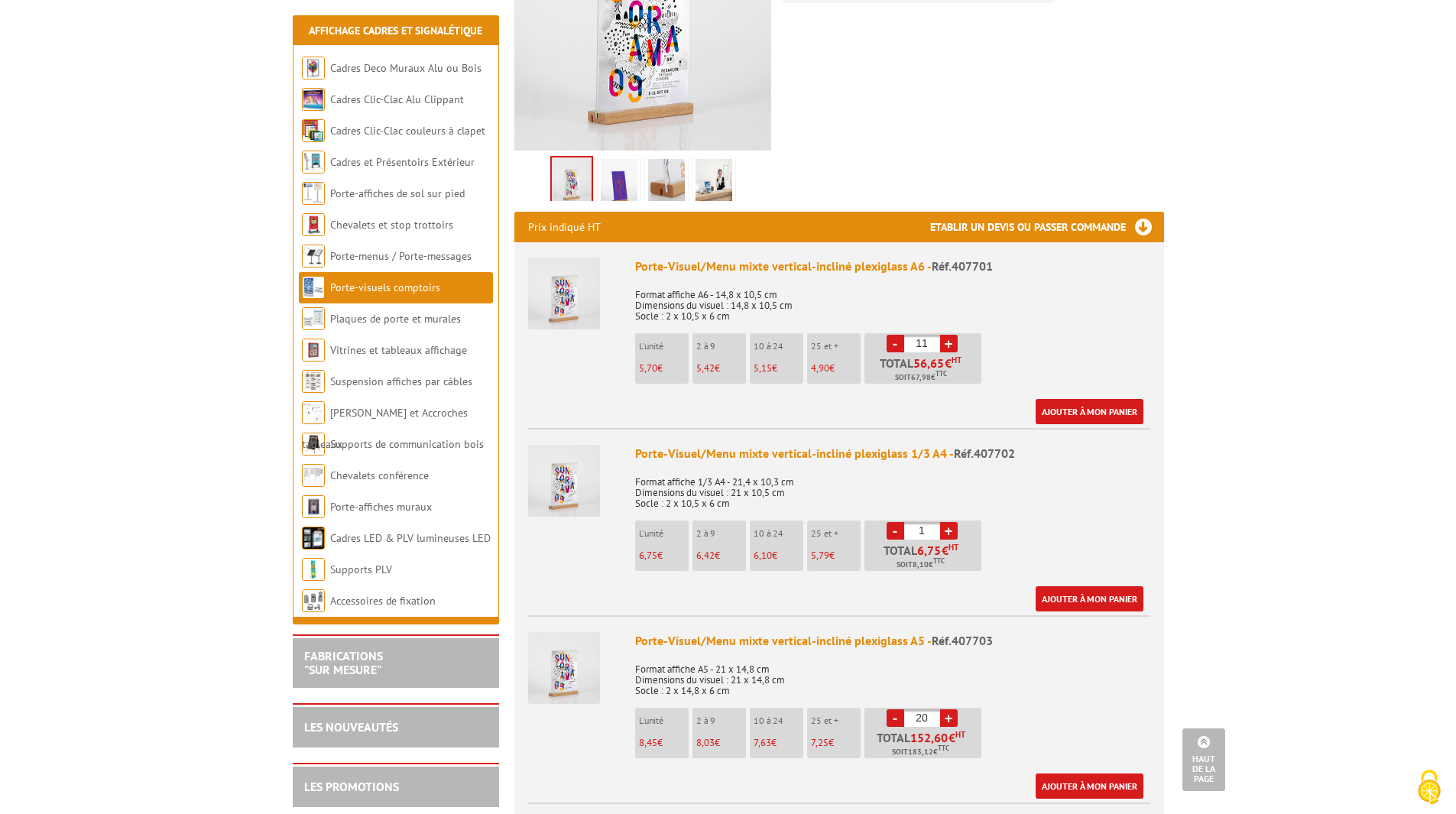
click at [950, 335] on link "+" at bounding box center [949, 344] width 18 height 18
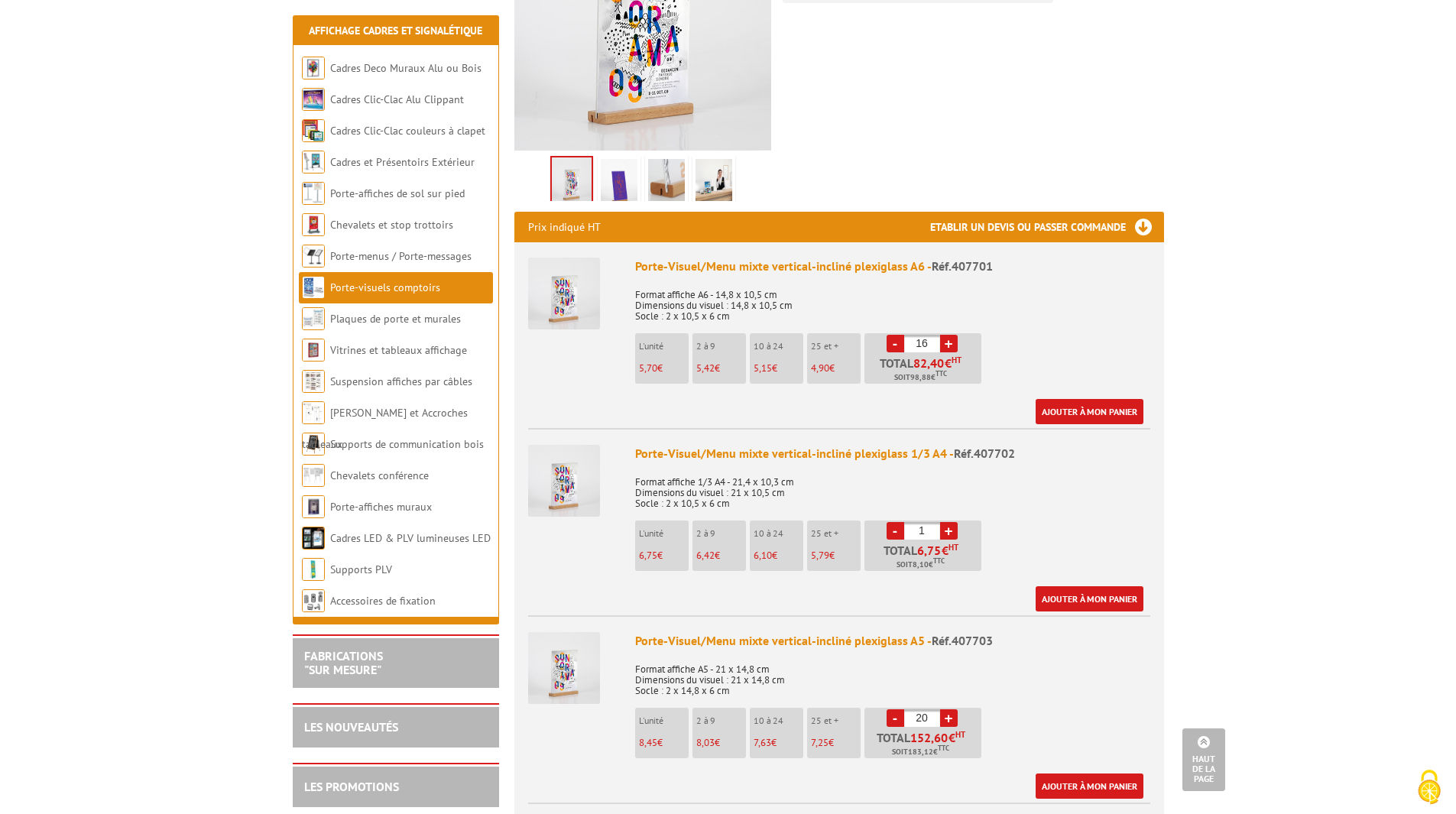
click at [950, 335] on link "+" at bounding box center [949, 344] width 18 height 18
type input "20"
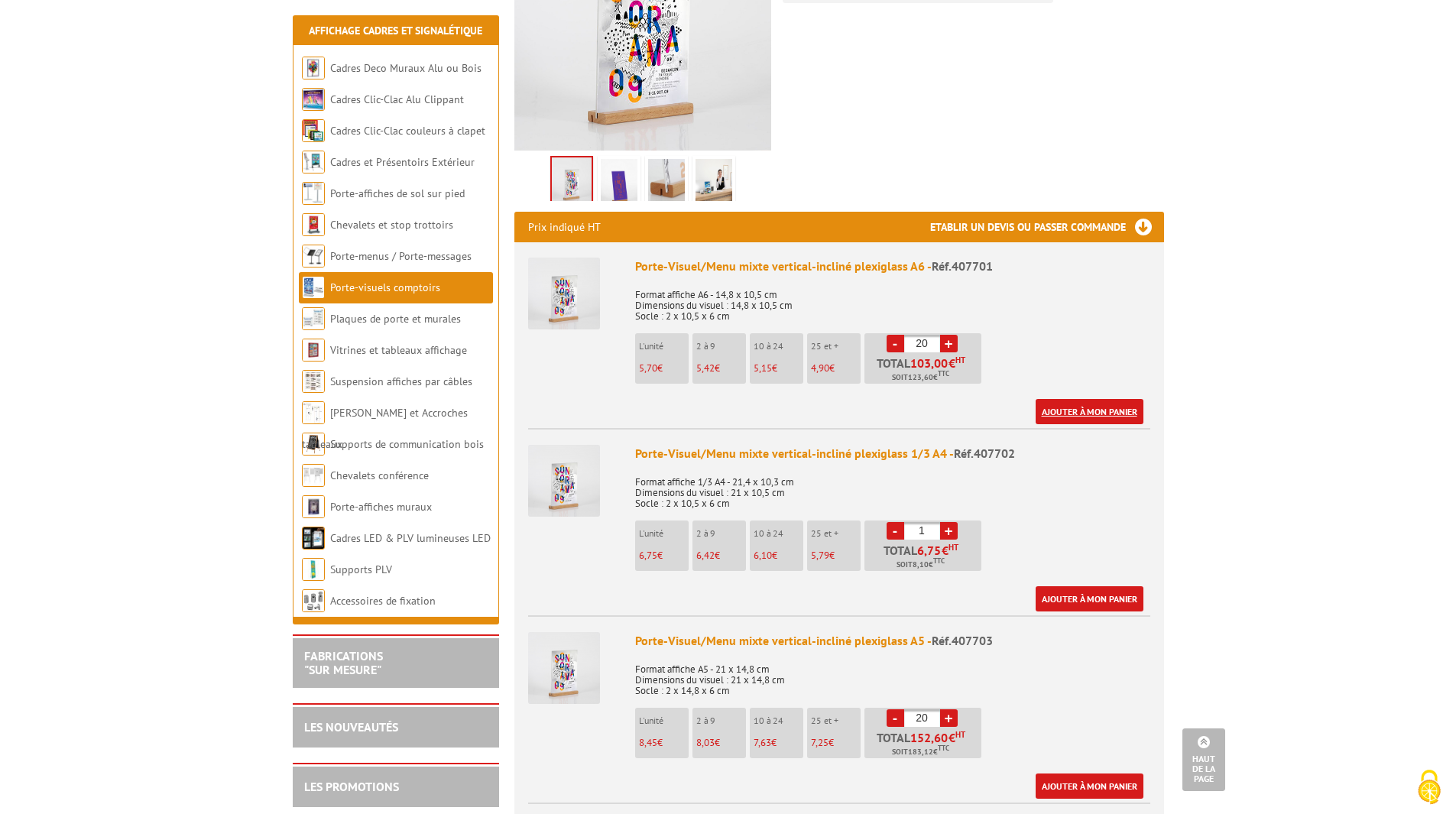
click at [1080, 399] on link "Ajouter à mon panier" at bounding box center [1089, 411] width 108 height 26
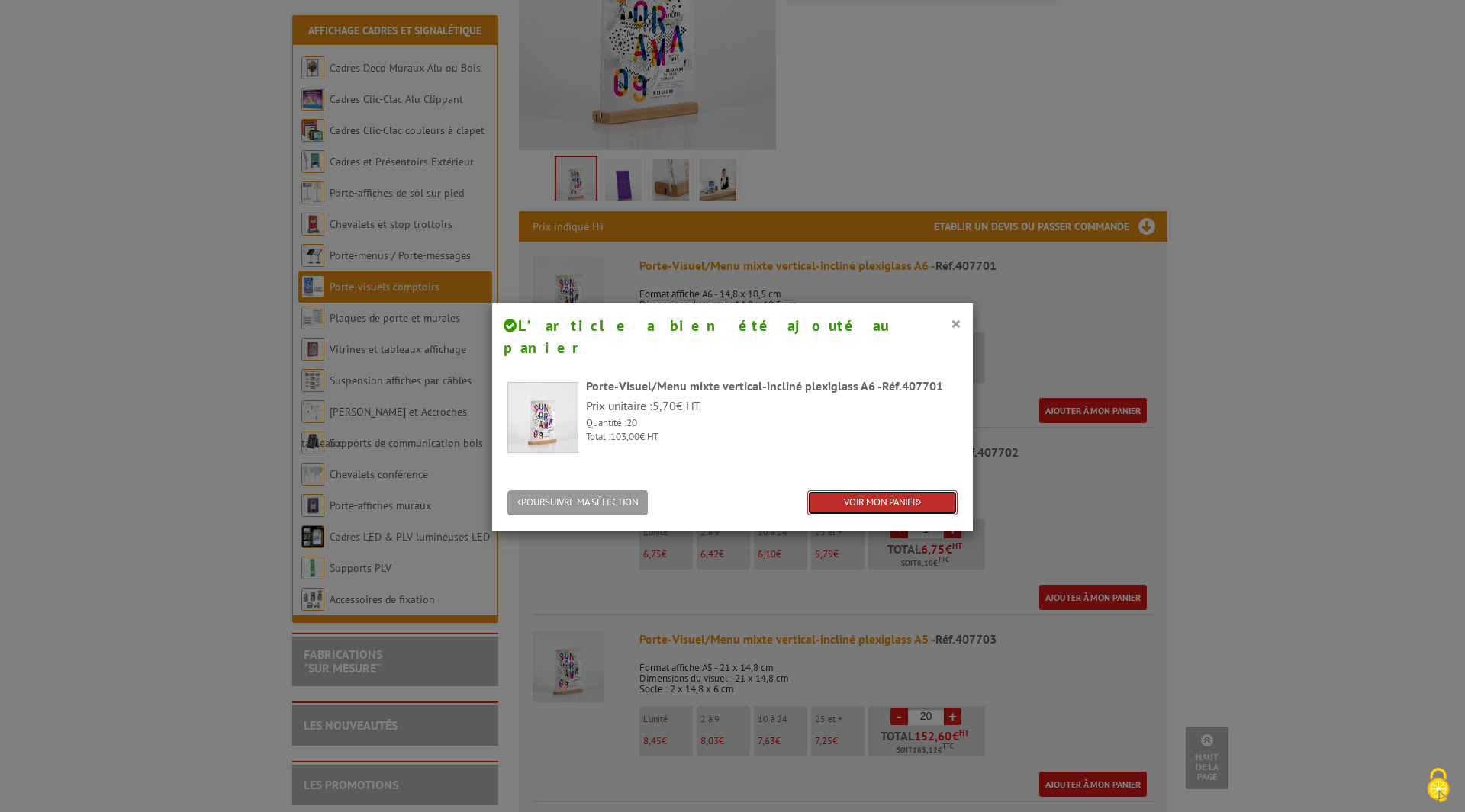
click at [834, 490] on link "VOIR MON PANIER" at bounding box center [882, 503] width 150 height 25
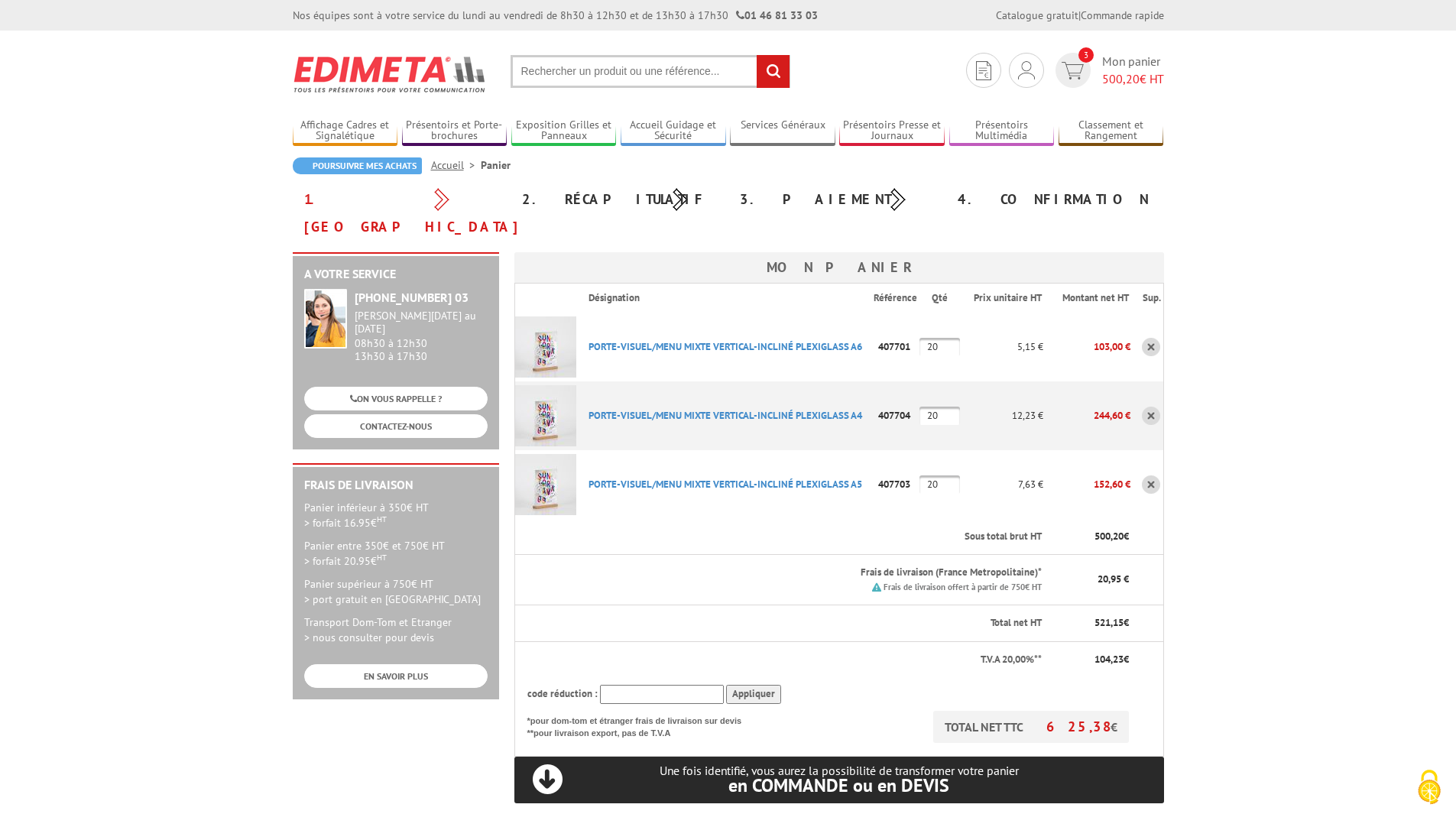
click at [931, 407] on input "20" at bounding box center [939, 415] width 41 height 18
type input "10"
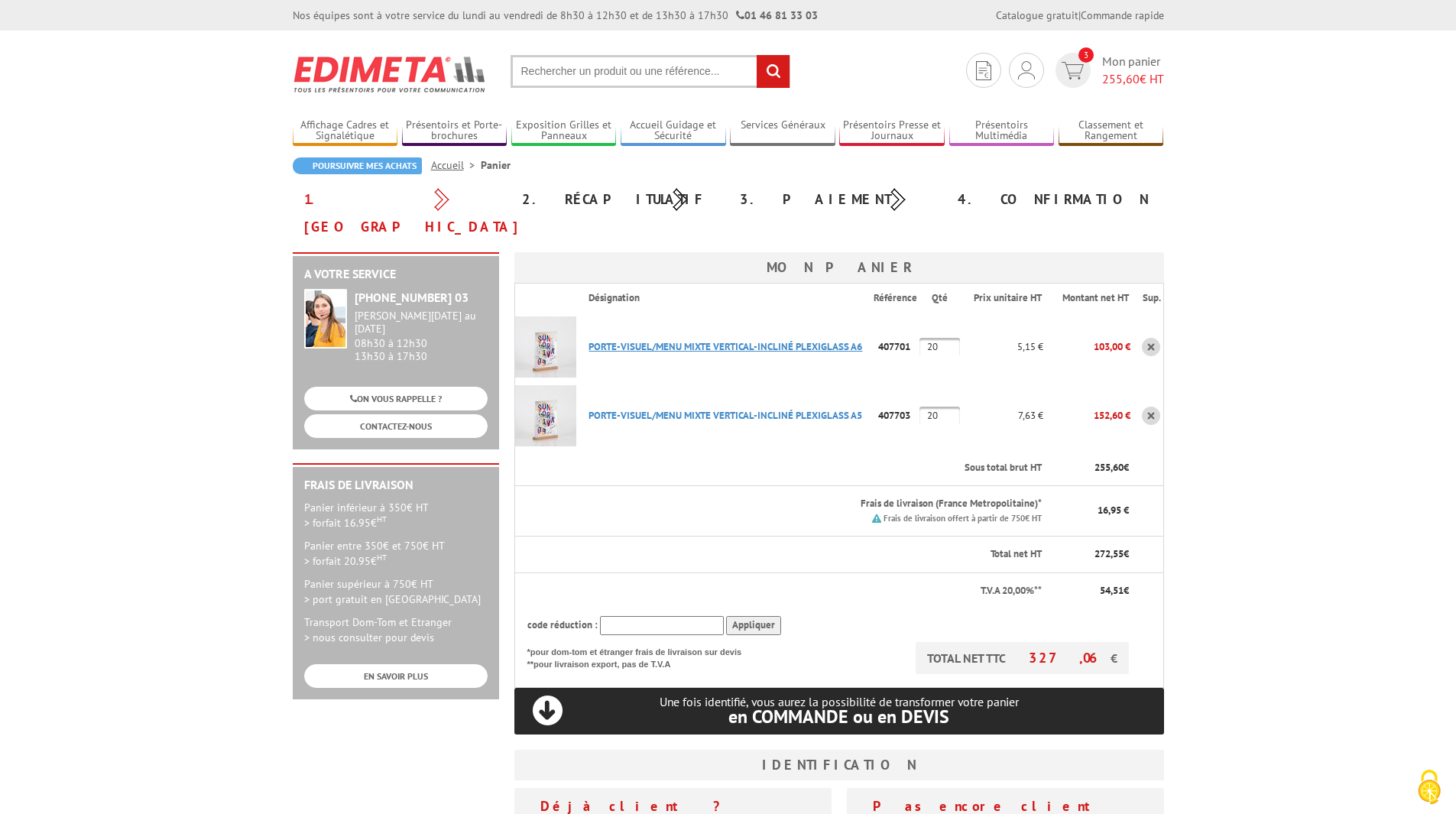
click at [643, 340] on link "PORTE-VISUEL/MENU MIXTE VERTICAL-INCLINé PLEXIGLASS A6" at bounding box center [725, 347] width 273 height 13
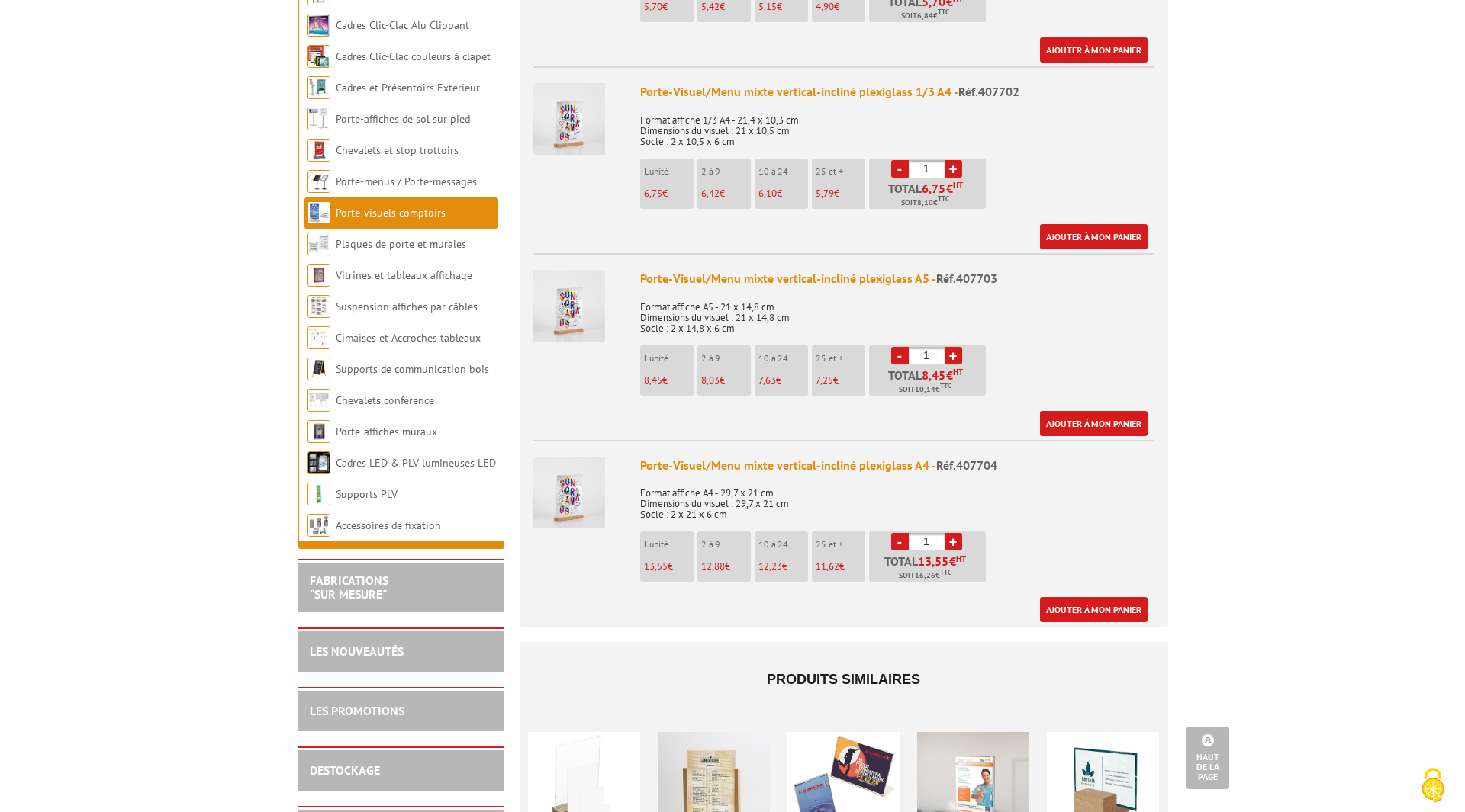
scroll to position [763, 0]
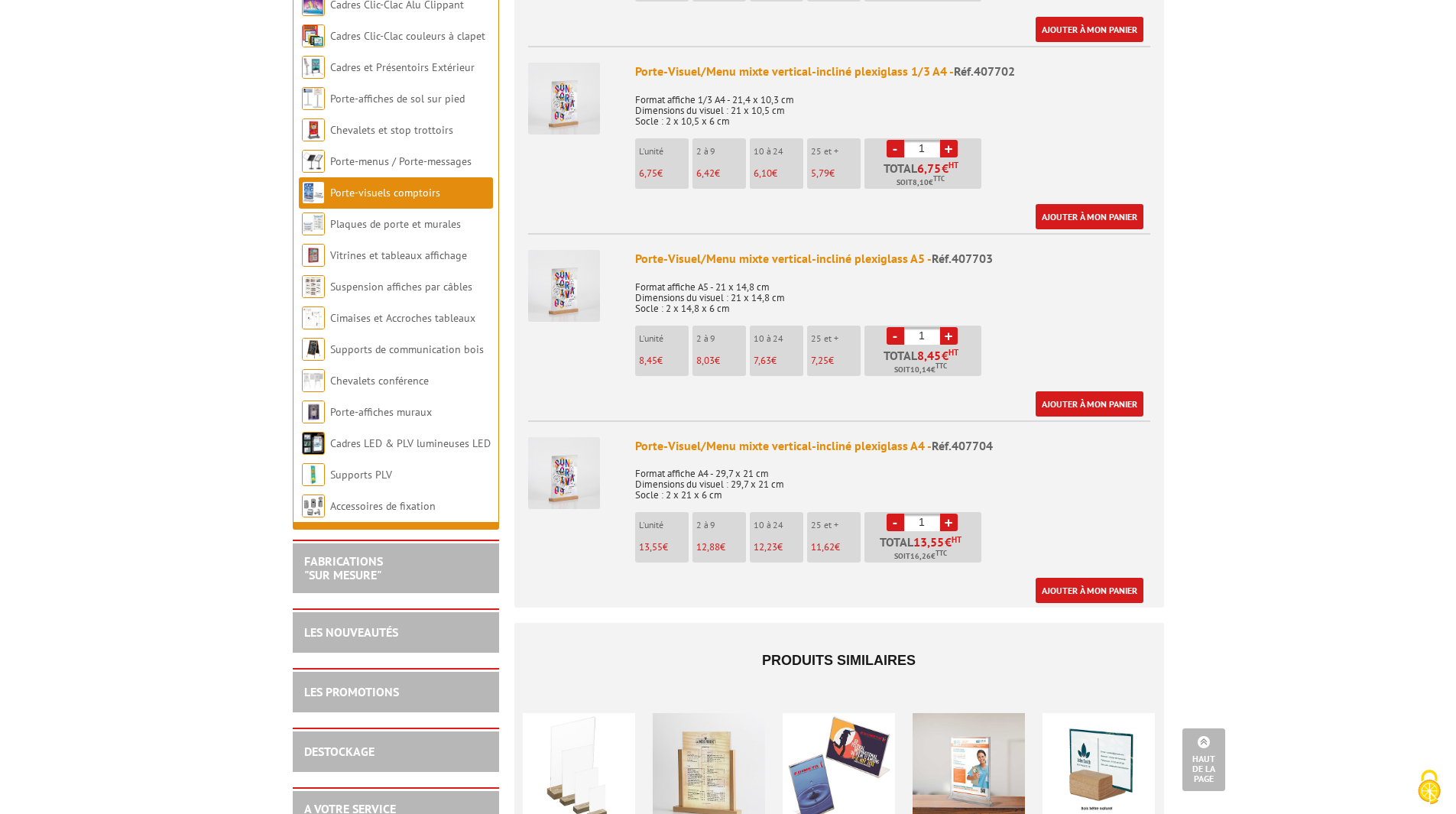
click at [952, 513] on link "+" at bounding box center [949, 522] width 18 height 18
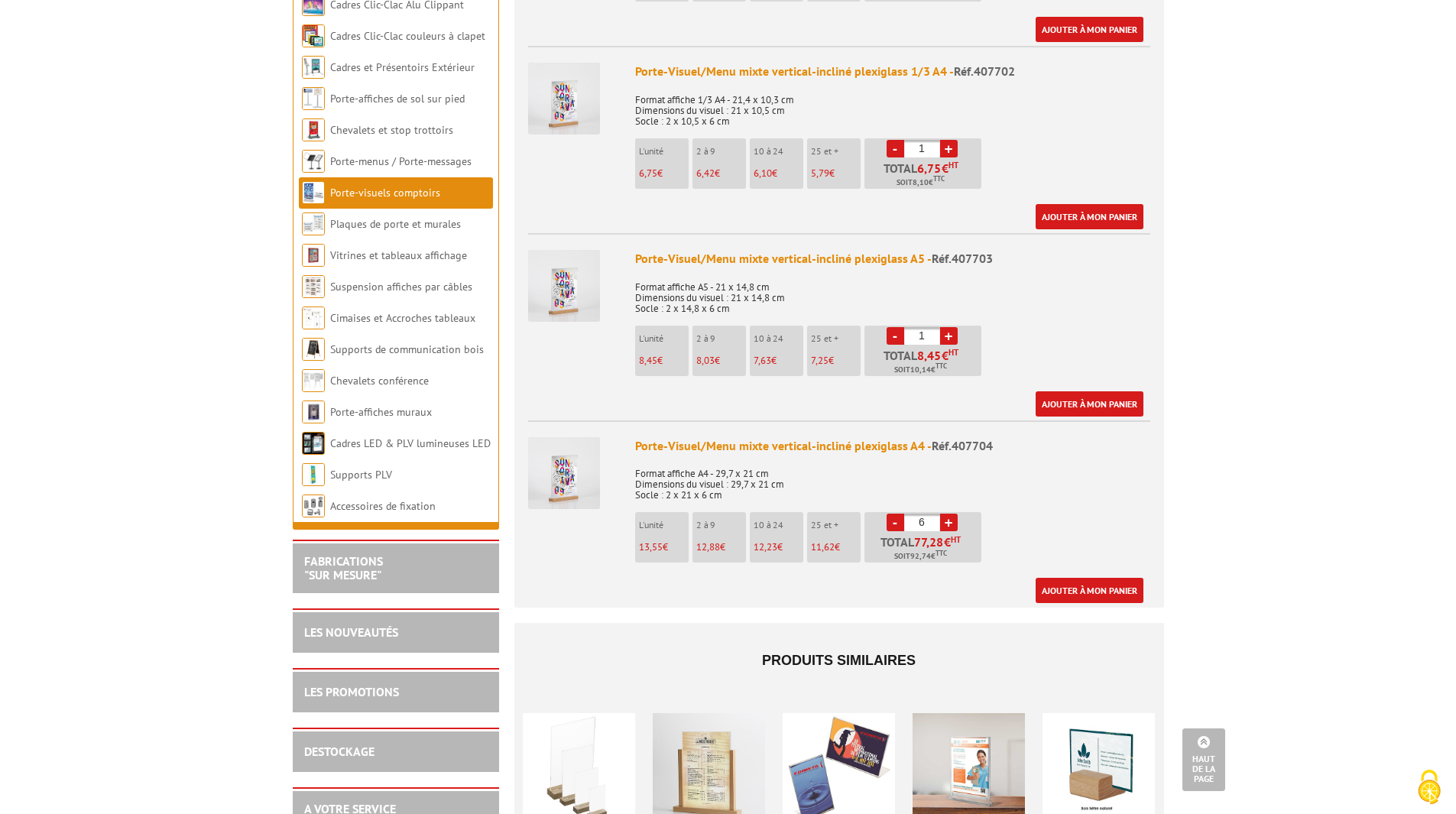
click at [952, 513] on link "+" at bounding box center [949, 522] width 18 height 18
click at [943, 513] on link "+" at bounding box center [949, 522] width 18 height 18
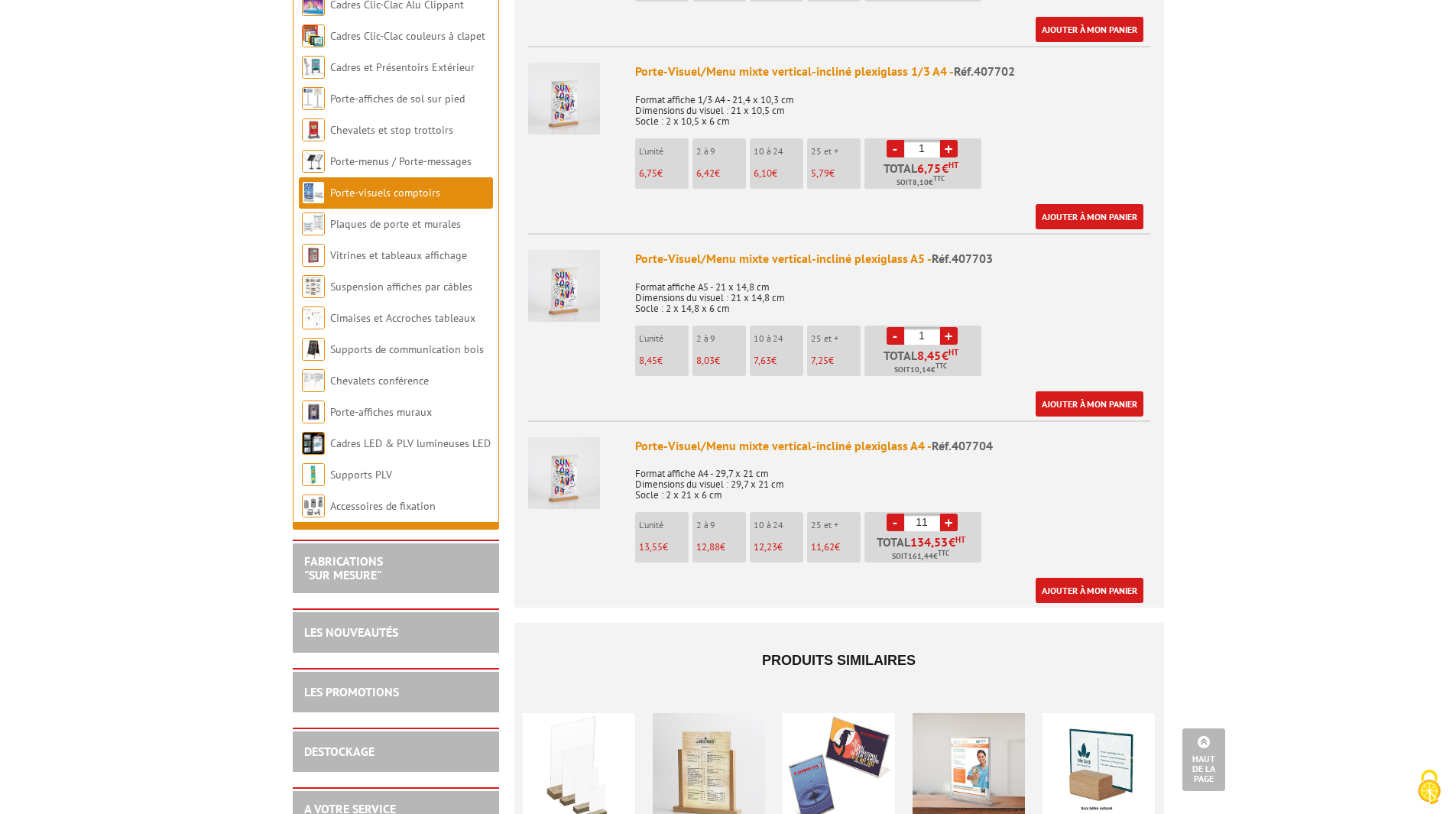
click at [943, 513] on link "+" at bounding box center [949, 522] width 18 height 18
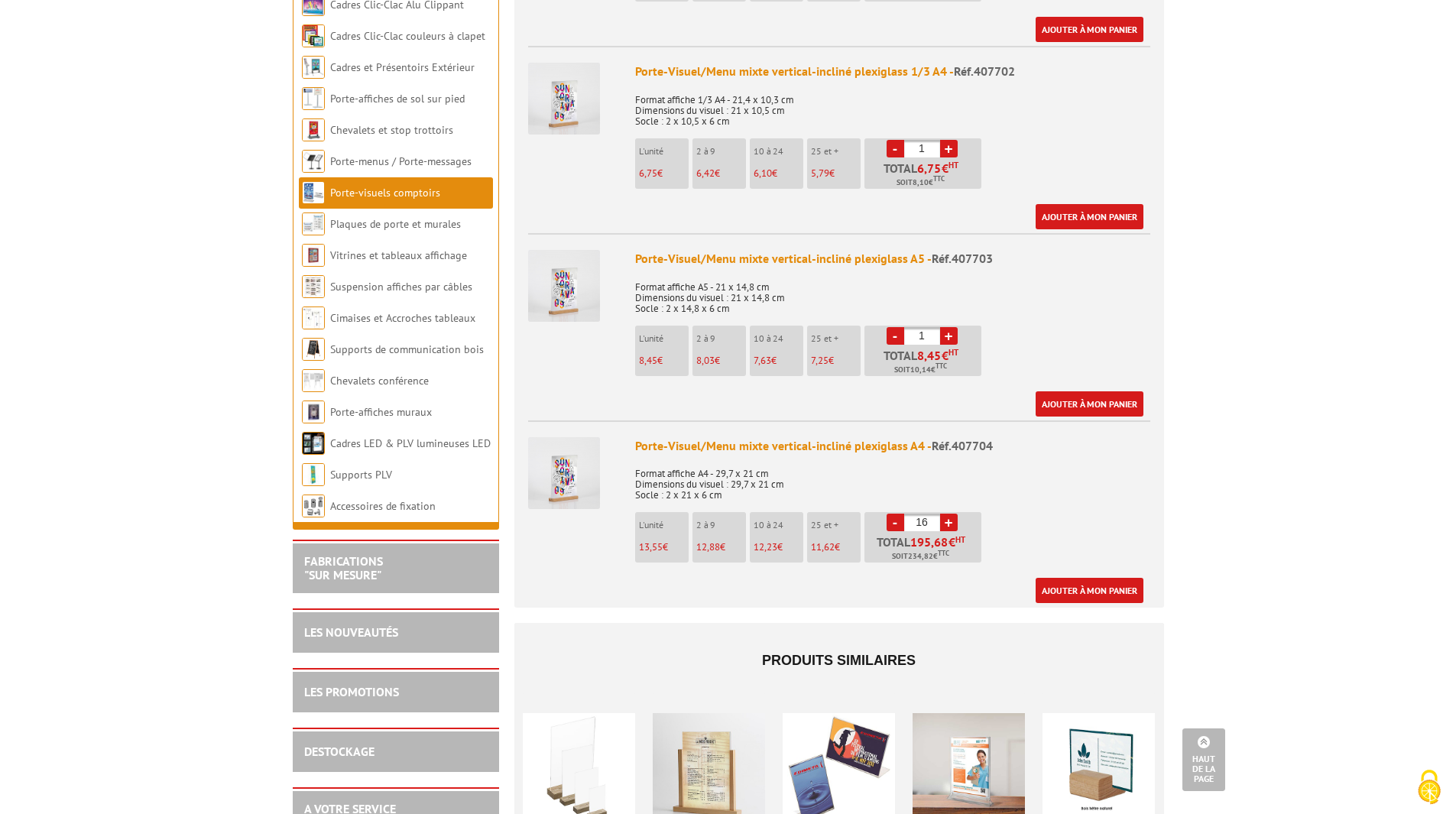
click at [943, 513] on link "+" at bounding box center [949, 522] width 18 height 18
type input "20"
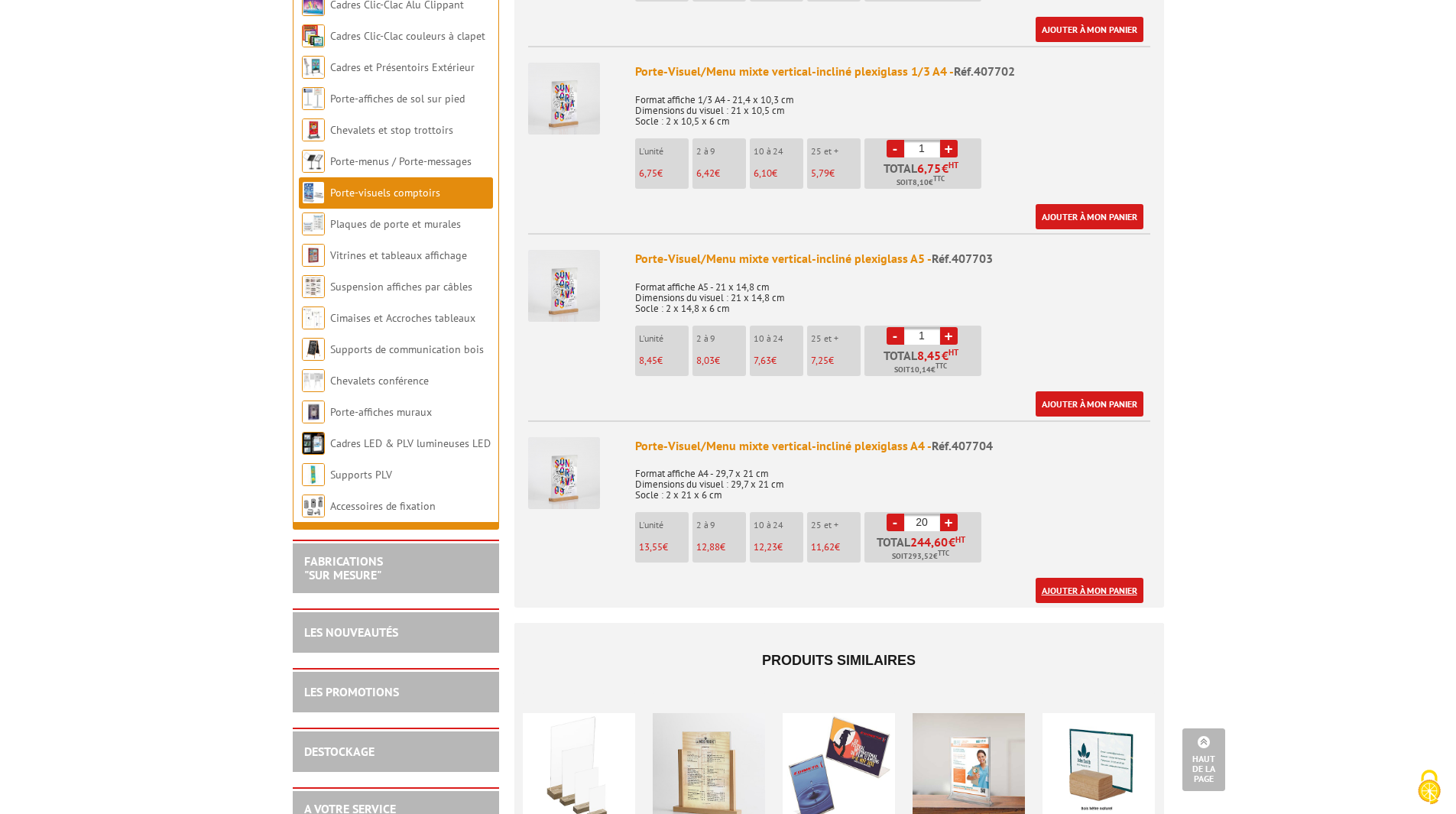
click at [1099, 578] on link "Ajouter à mon panier" at bounding box center [1089, 591] width 108 height 26
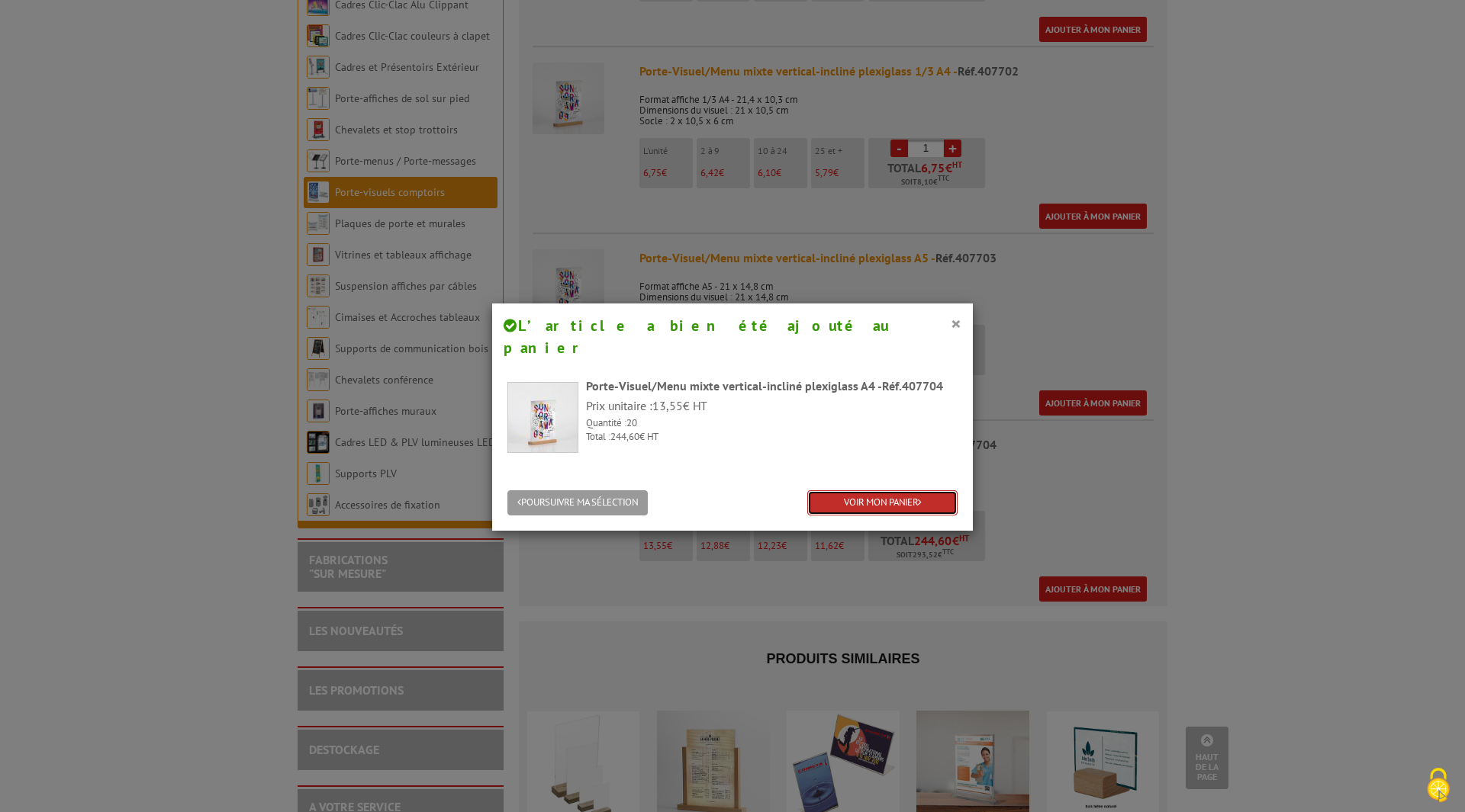
click at [875, 490] on link "VOIR MON PANIER" at bounding box center [882, 503] width 150 height 25
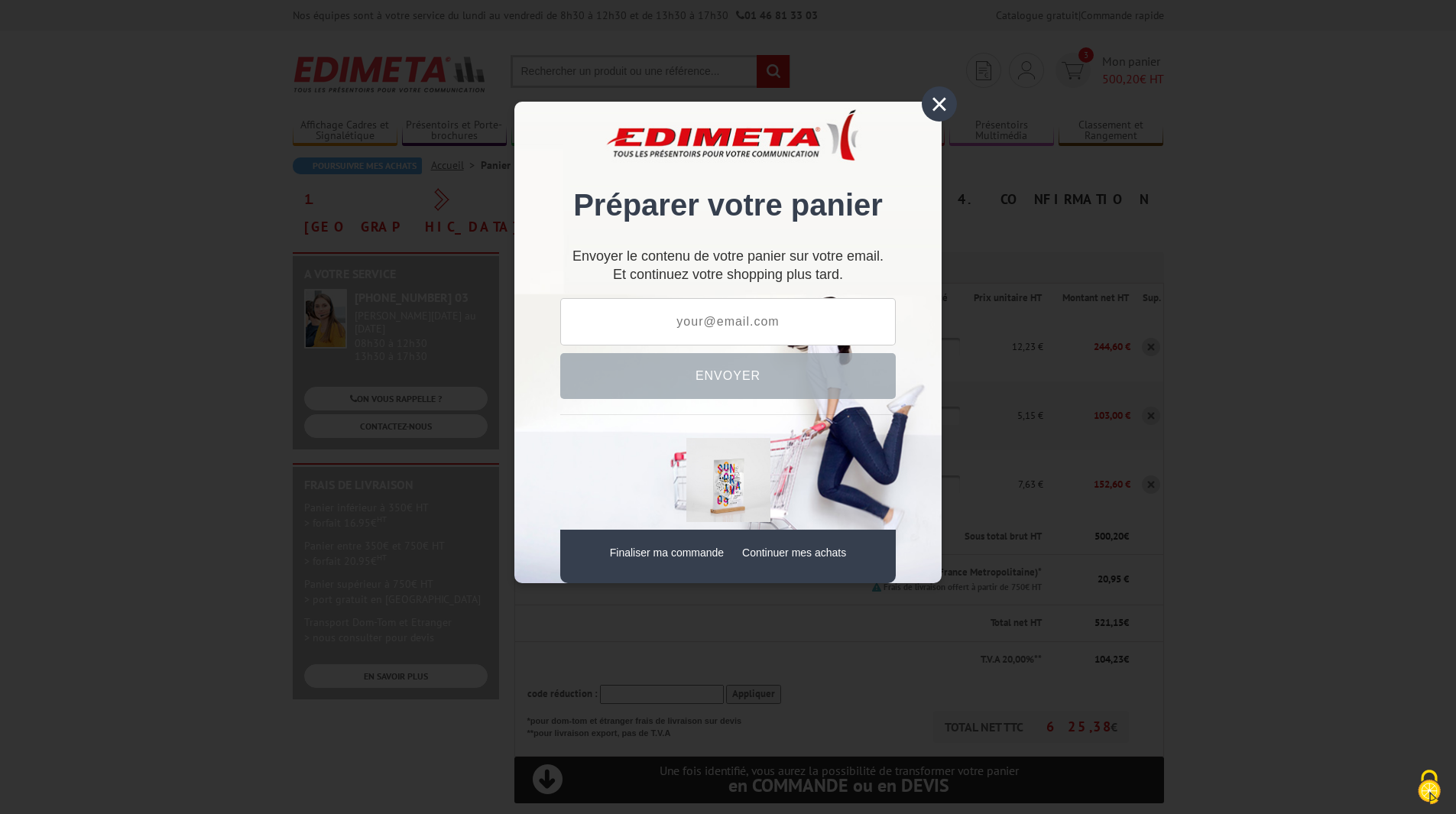
click at [764, 328] on input "text" at bounding box center [728, 321] width 336 height 47
type input "s"
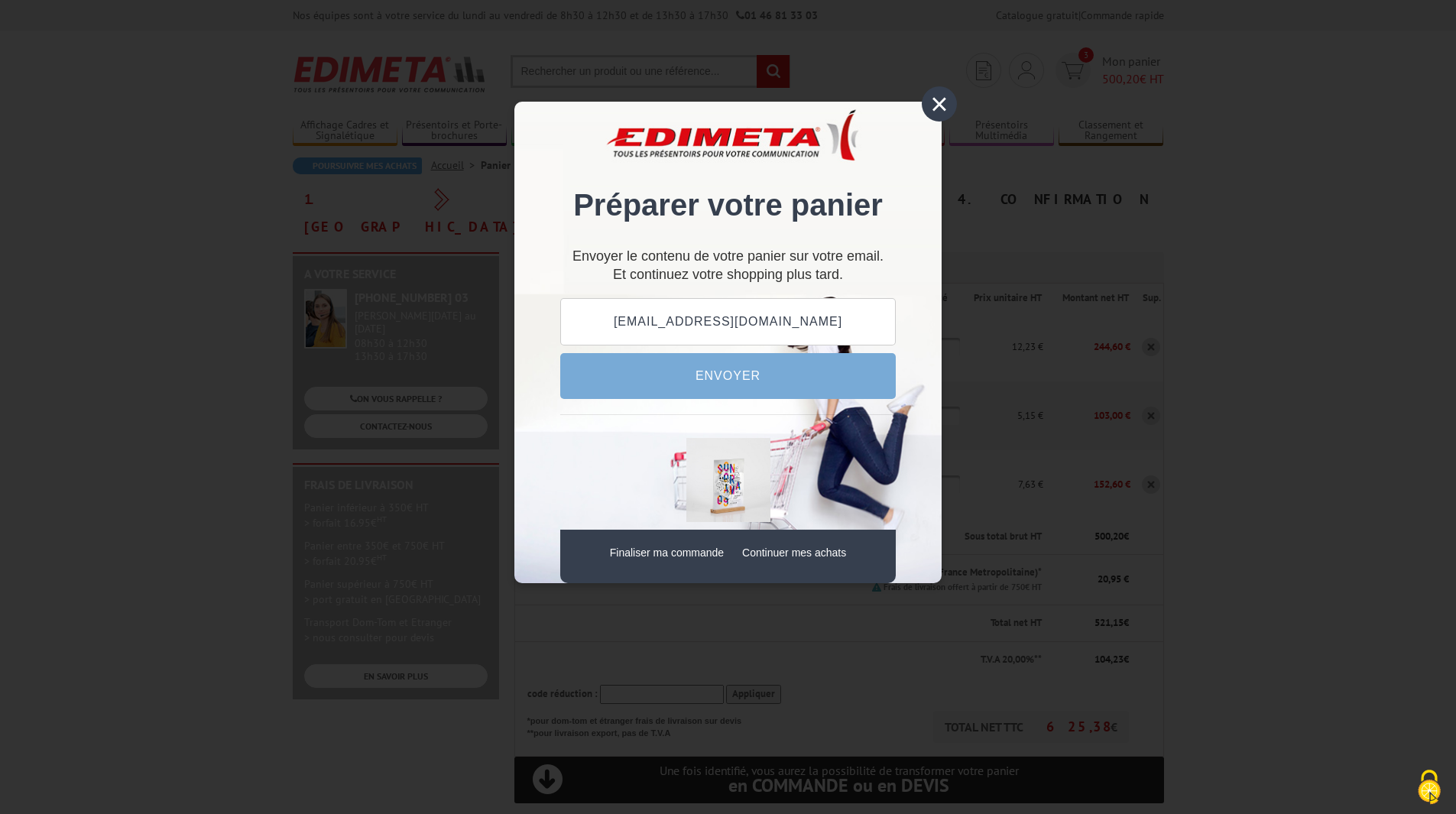
type input "[EMAIL_ADDRESS][DOMAIN_NAME]"
click at [721, 380] on button "Envoyer" at bounding box center [728, 376] width 336 height 46
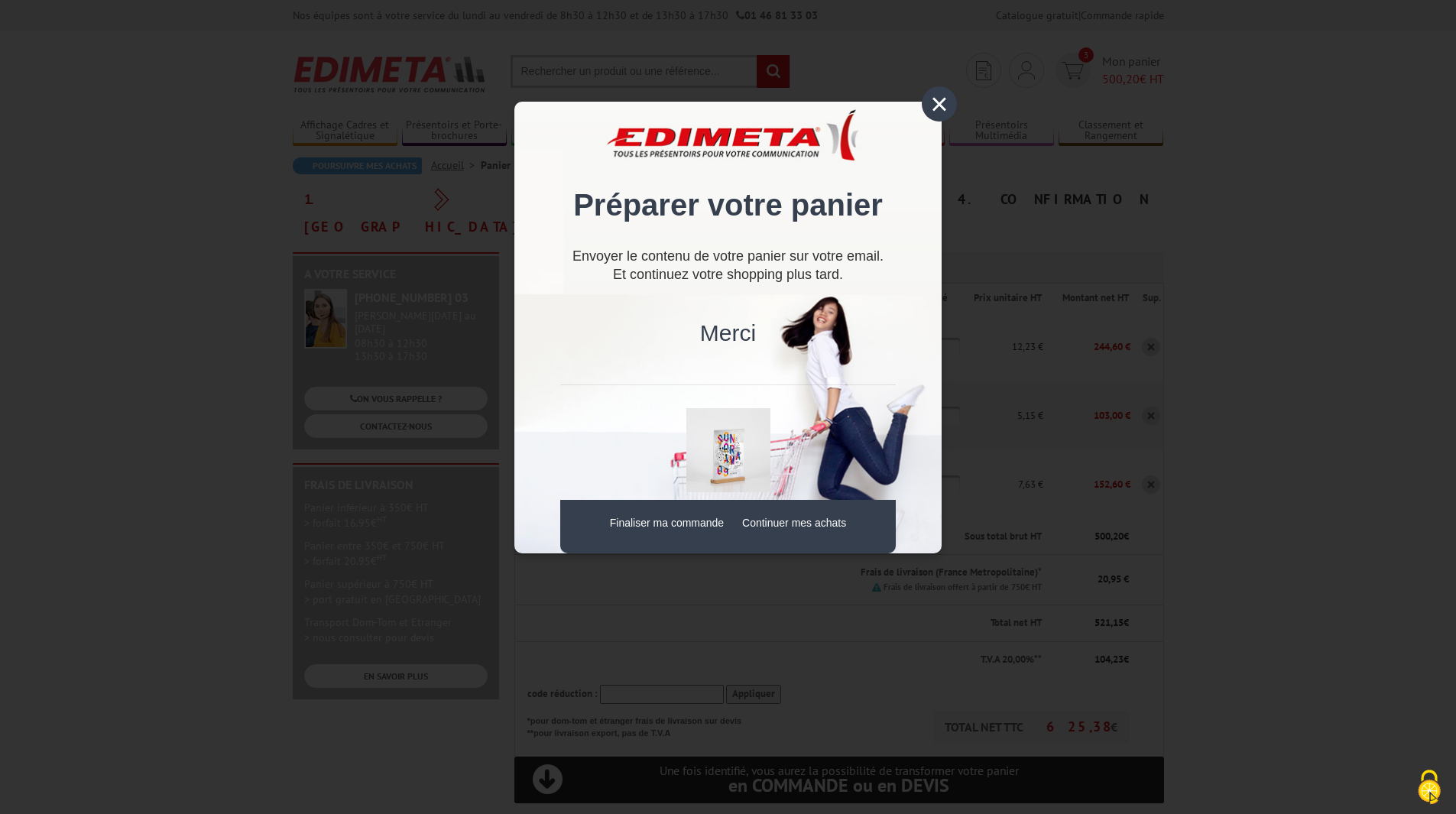
click at [938, 113] on div "×" at bounding box center [939, 104] width 35 height 35
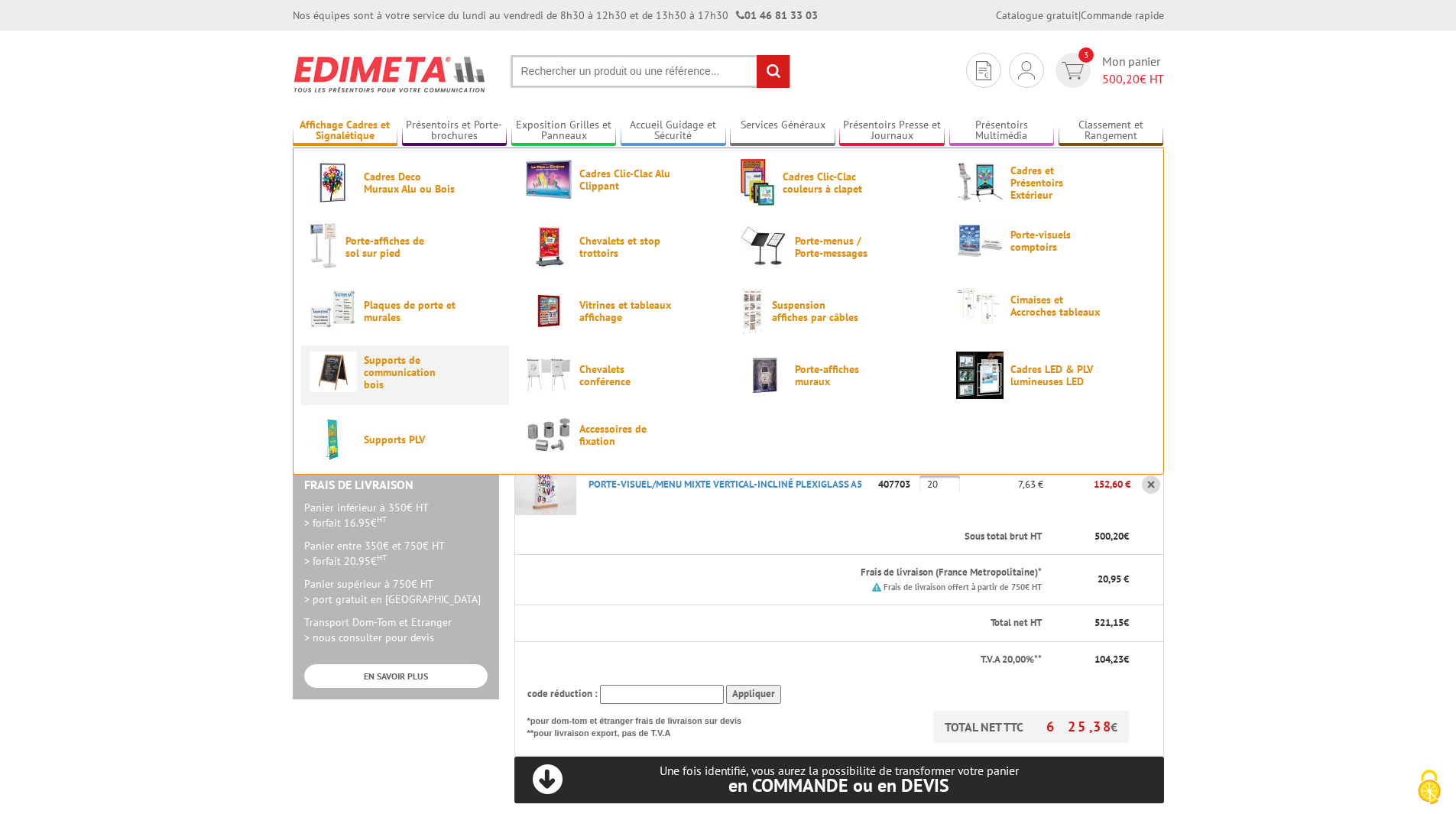
click at [390, 376] on span "Supports de communication bois" at bounding box center [409, 372] width 92 height 37
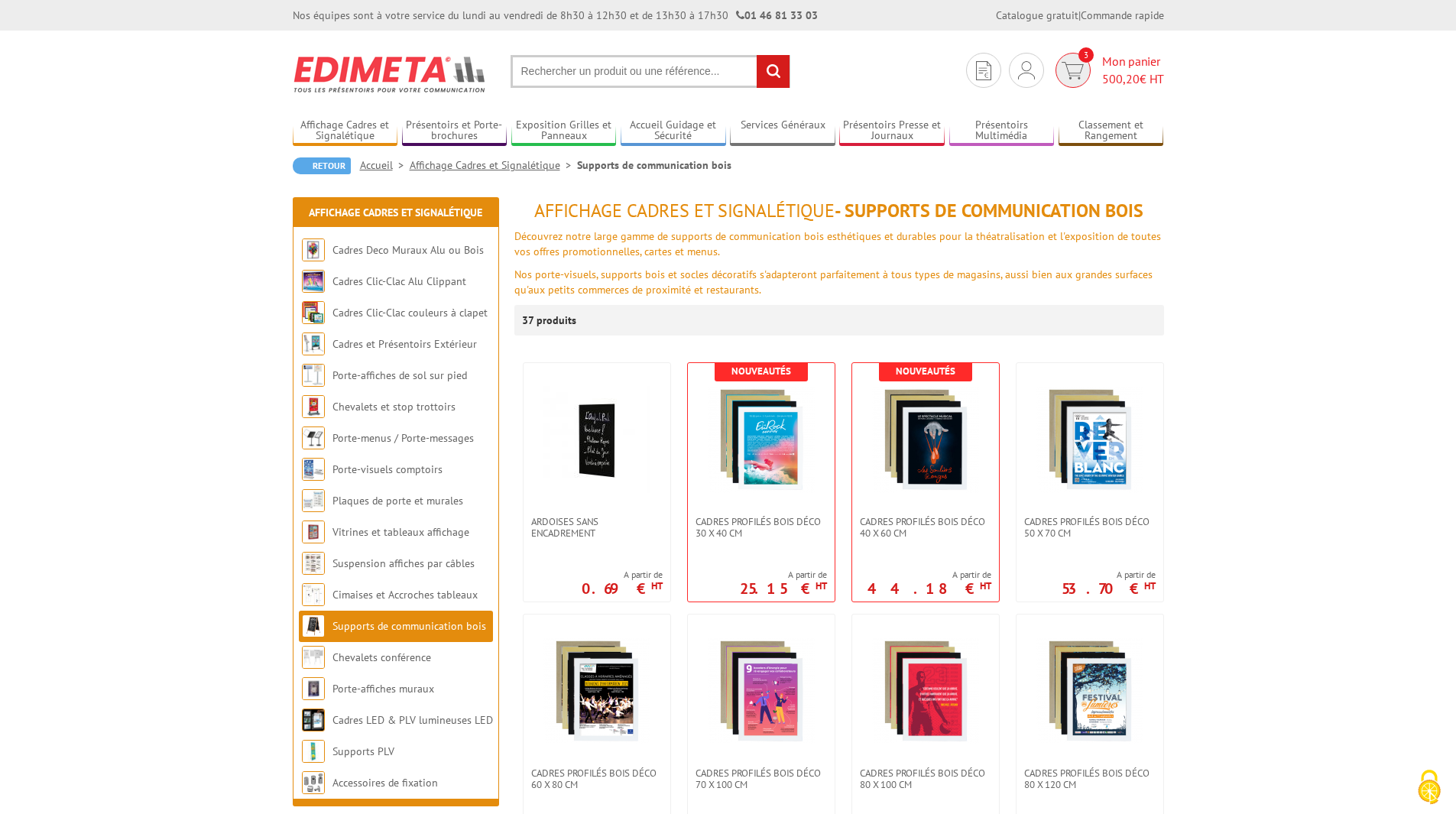
click at [1120, 65] on span "Mon panier 500,20 € HT" at bounding box center [1133, 70] width 62 height 35
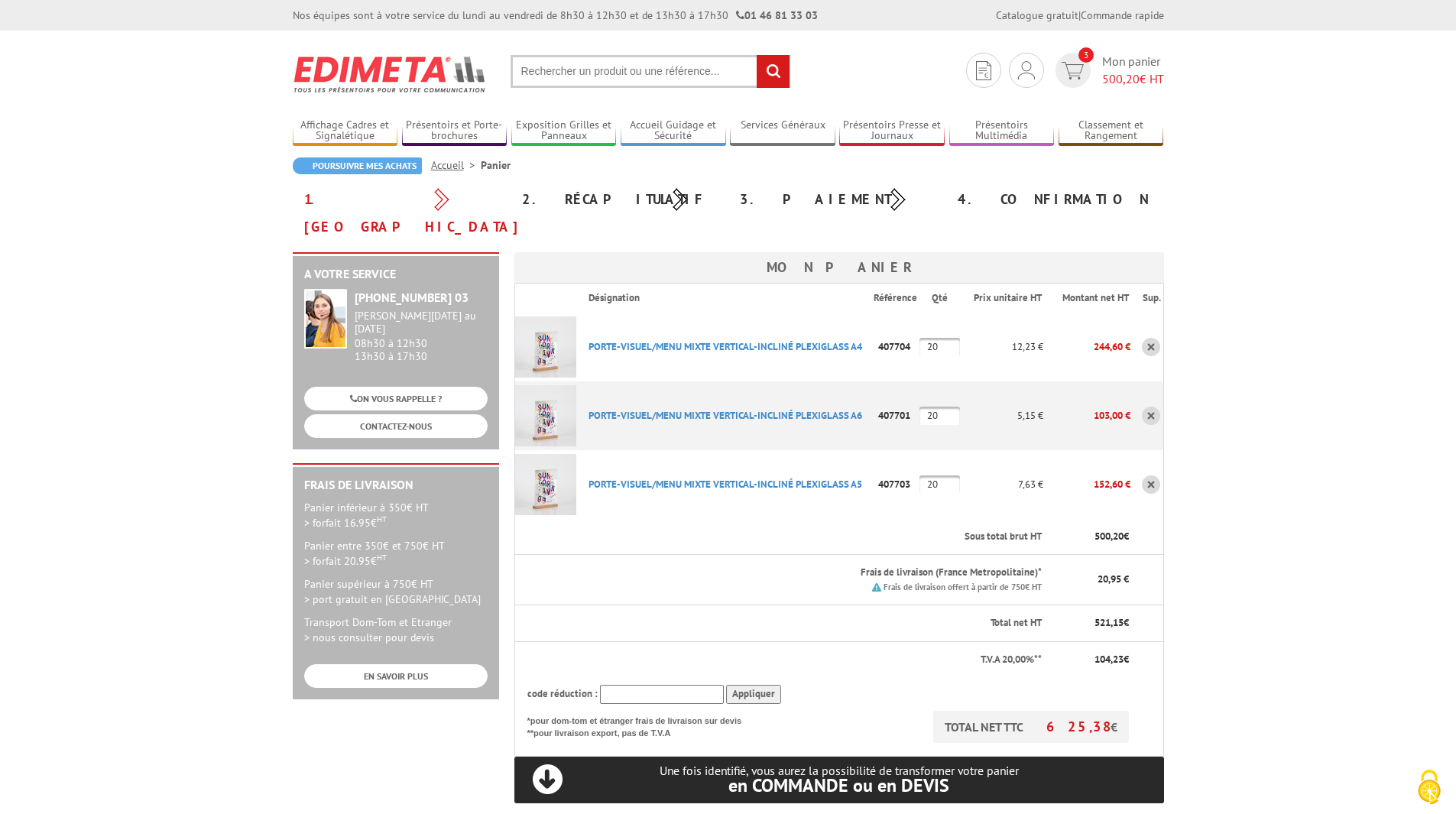
click at [657, 685] on input "text" at bounding box center [662, 694] width 124 height 19
paste input "UNI15"
click at [750, 685] on input "Appliquer" at bounding box center [754, 694] width 55 height 19
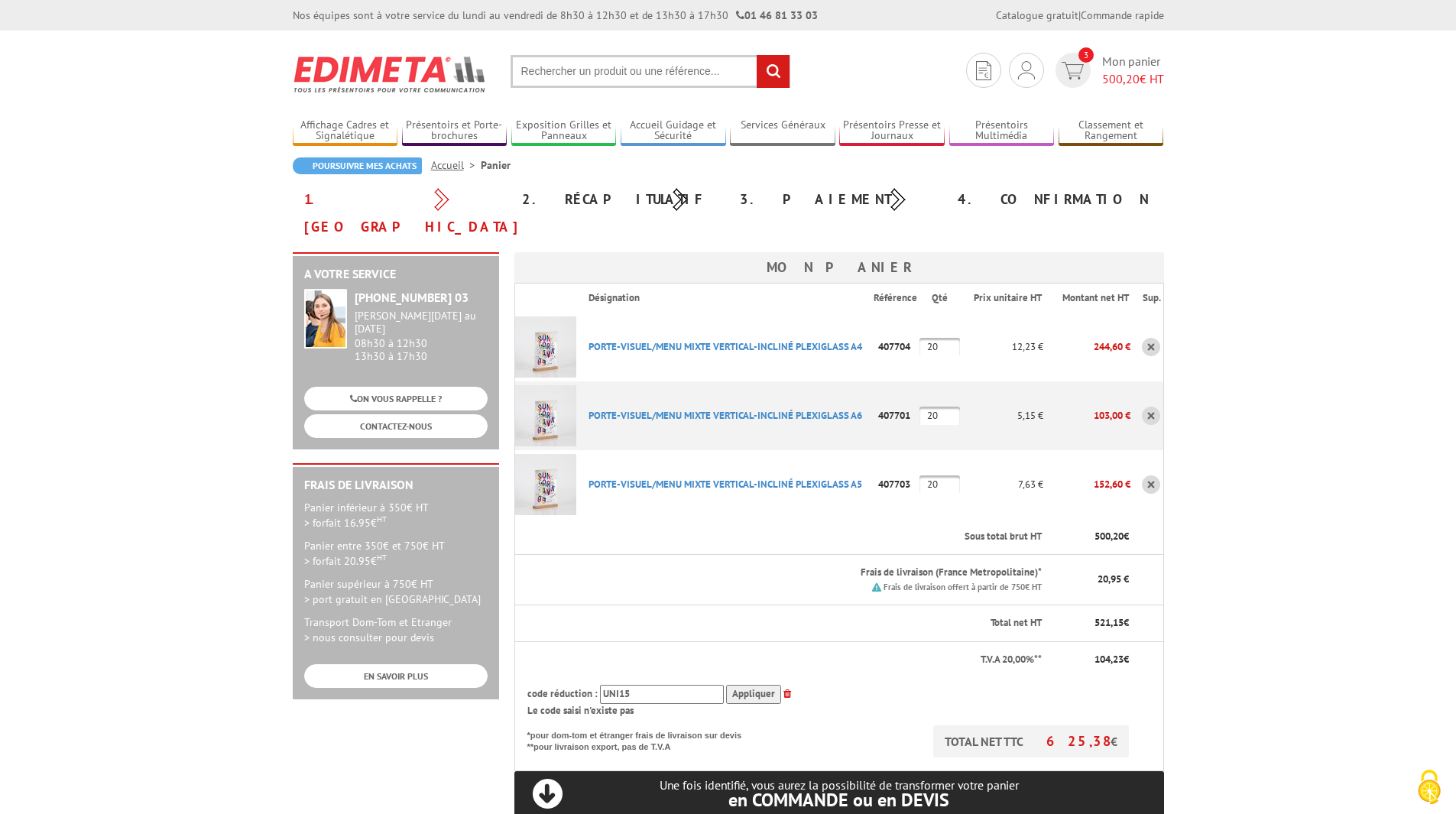
drag, startPoint x: 660, startPoint y: 667, endPoint x: 407, endPoint y: 611, distance: 259.1
click at [476, 664] on div "A votre service +33 (0)1 46 81 33 03 Du Lundi au Vendredi 08h30 à 12h30 13h30 à…" at bounding box center [729, 676] width 887 height 848
click at [754, 685] on input "Appliquer" at bounding box center [754, 694] width 55 height 19
drag, startPoint x: 490, startPoint y: 657, endPoint x: 466, endPoint y: 657, distance: 24.0
click at [466, 657] on div "A votre service +33 (0)1 46 81 33 03 Du Lundi au Vendredi 08h30 à 12h30 13h30 à…" at bounding box center [729, 676] width 887 height 848
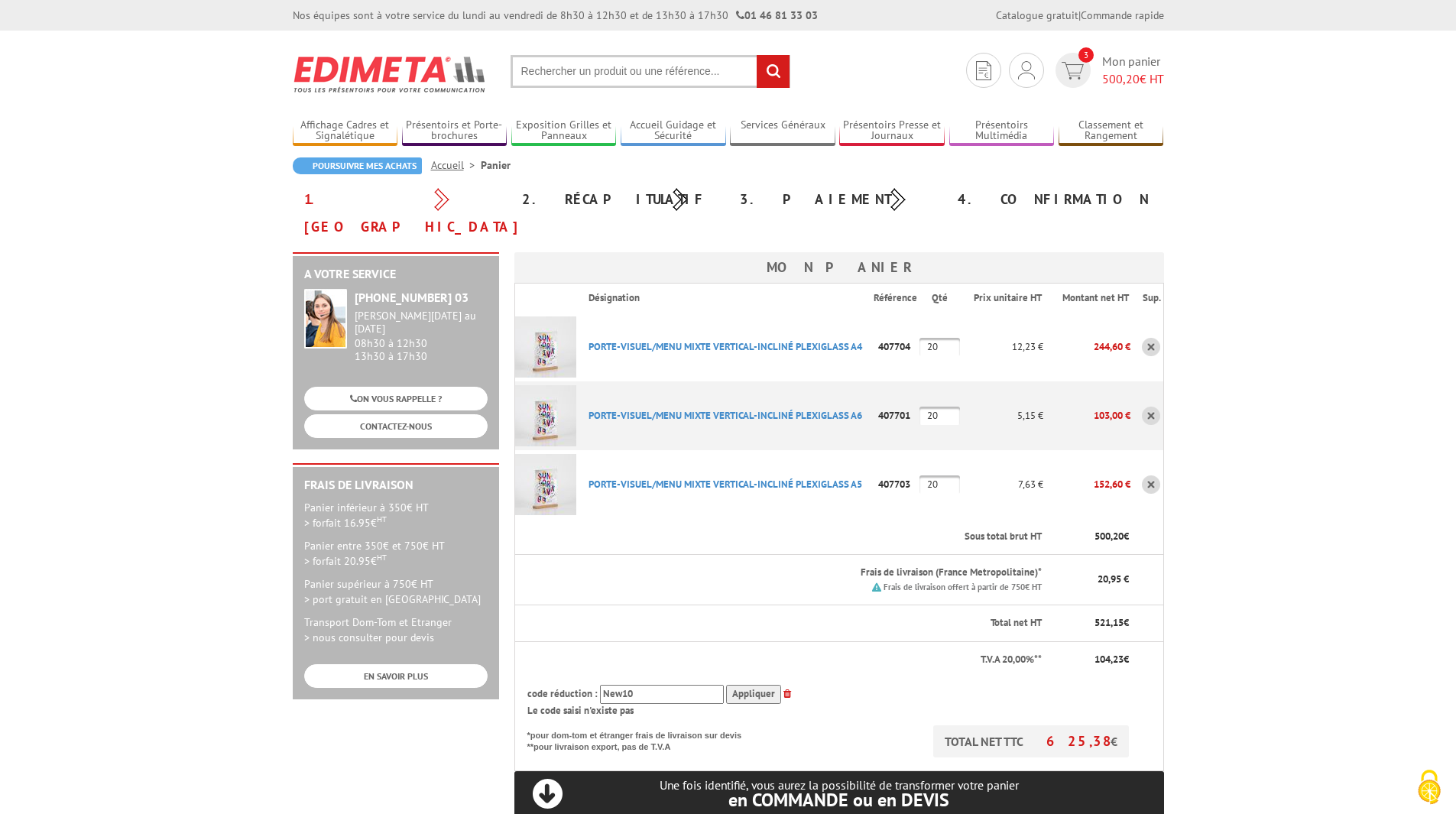
type input "New10"
click at [756, 685] on input "Appliquer" at bounding box center [754, 694] width 55 height 19
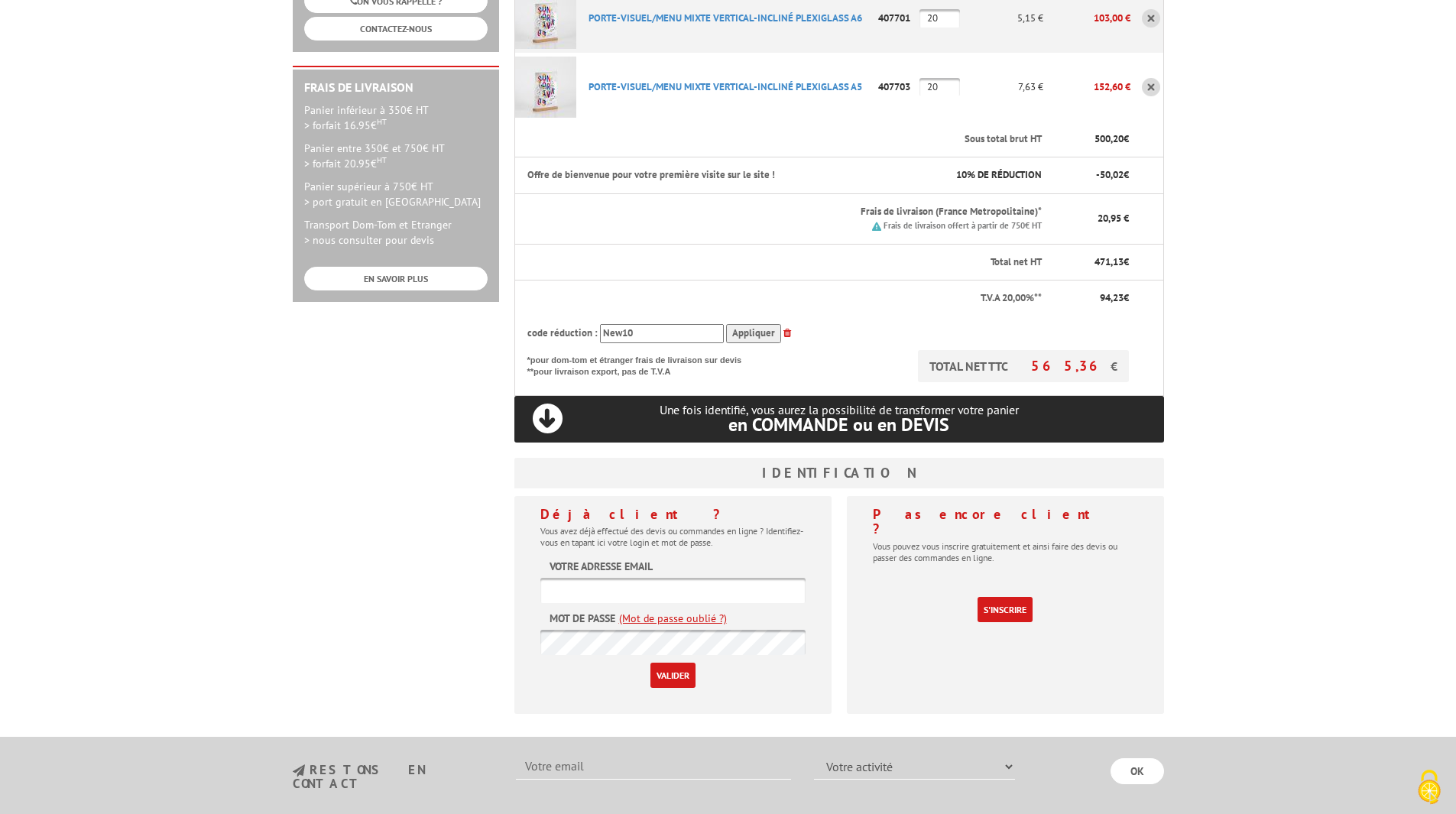
scroll to position [458, 0]
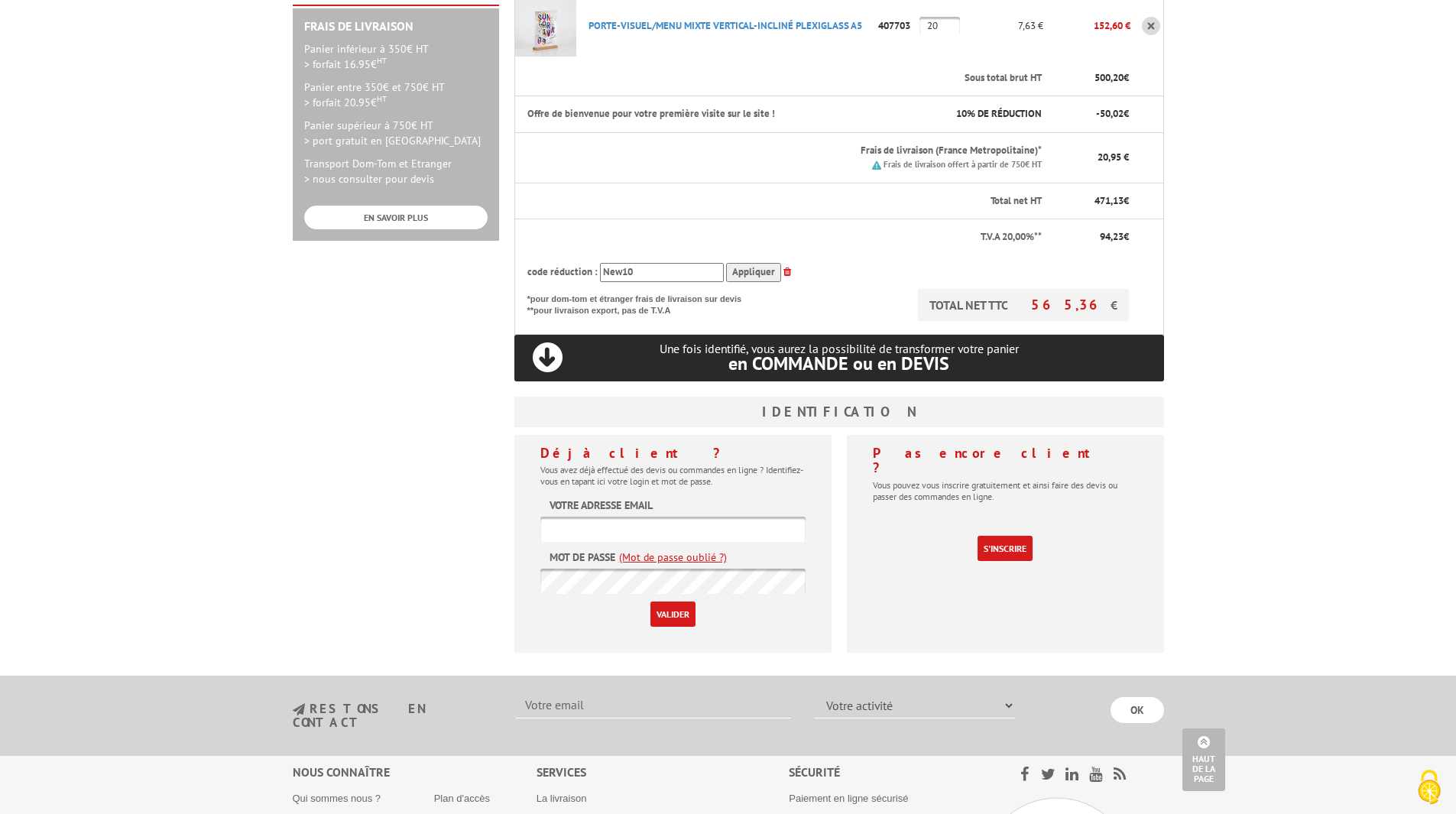
click at [715, 517] on input "text" at bounding box center [673, 529] width 266 height 26
type input "projet@lekoeur.fr"
click at [665, 601] on input "Valider" at bounding box center [673, 614] width 45 height 26
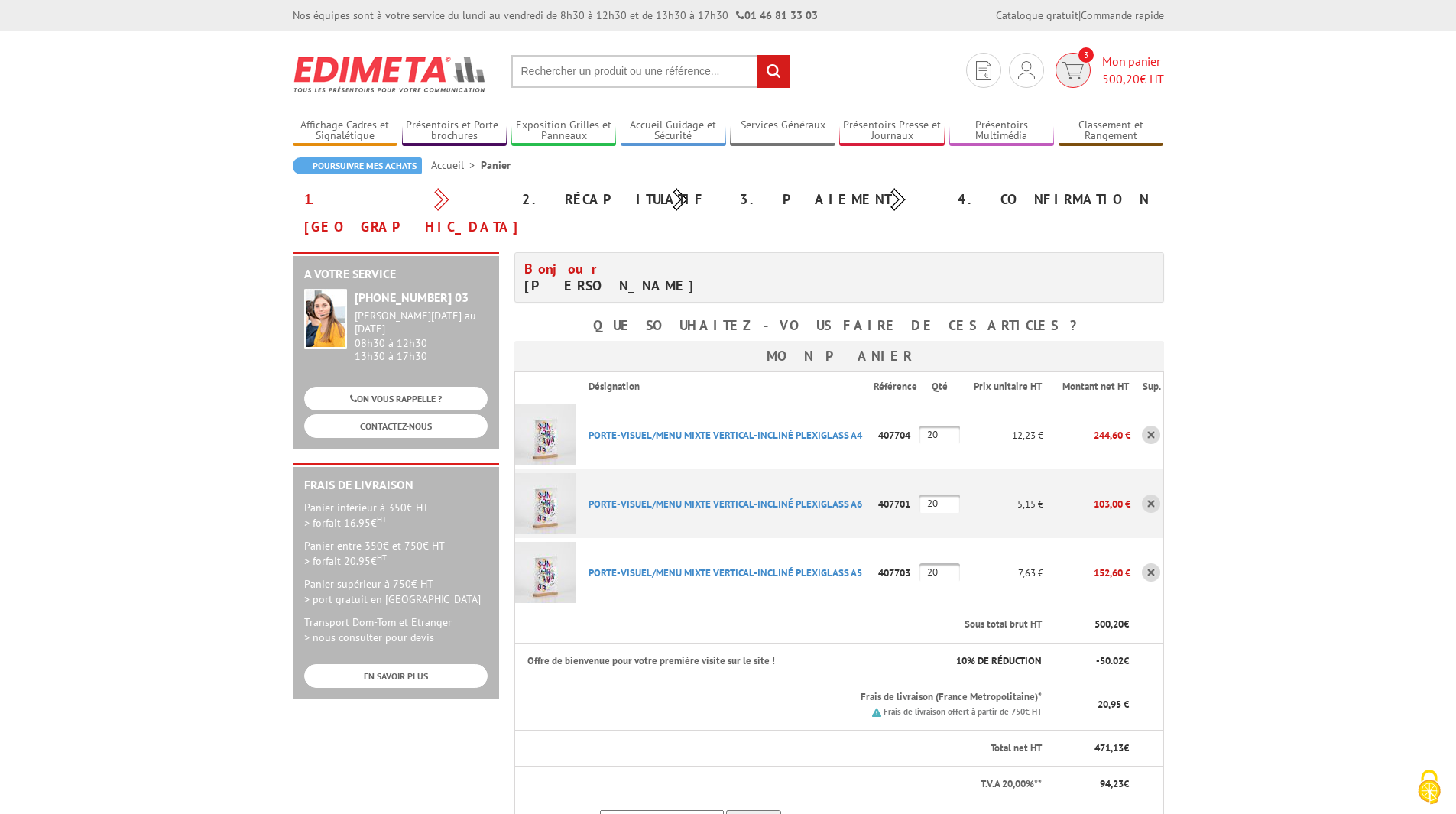
click at [1139, 63] on span "Mon panier 500,20 € HT" at bounding box center [1133, 70] width 62 height 35
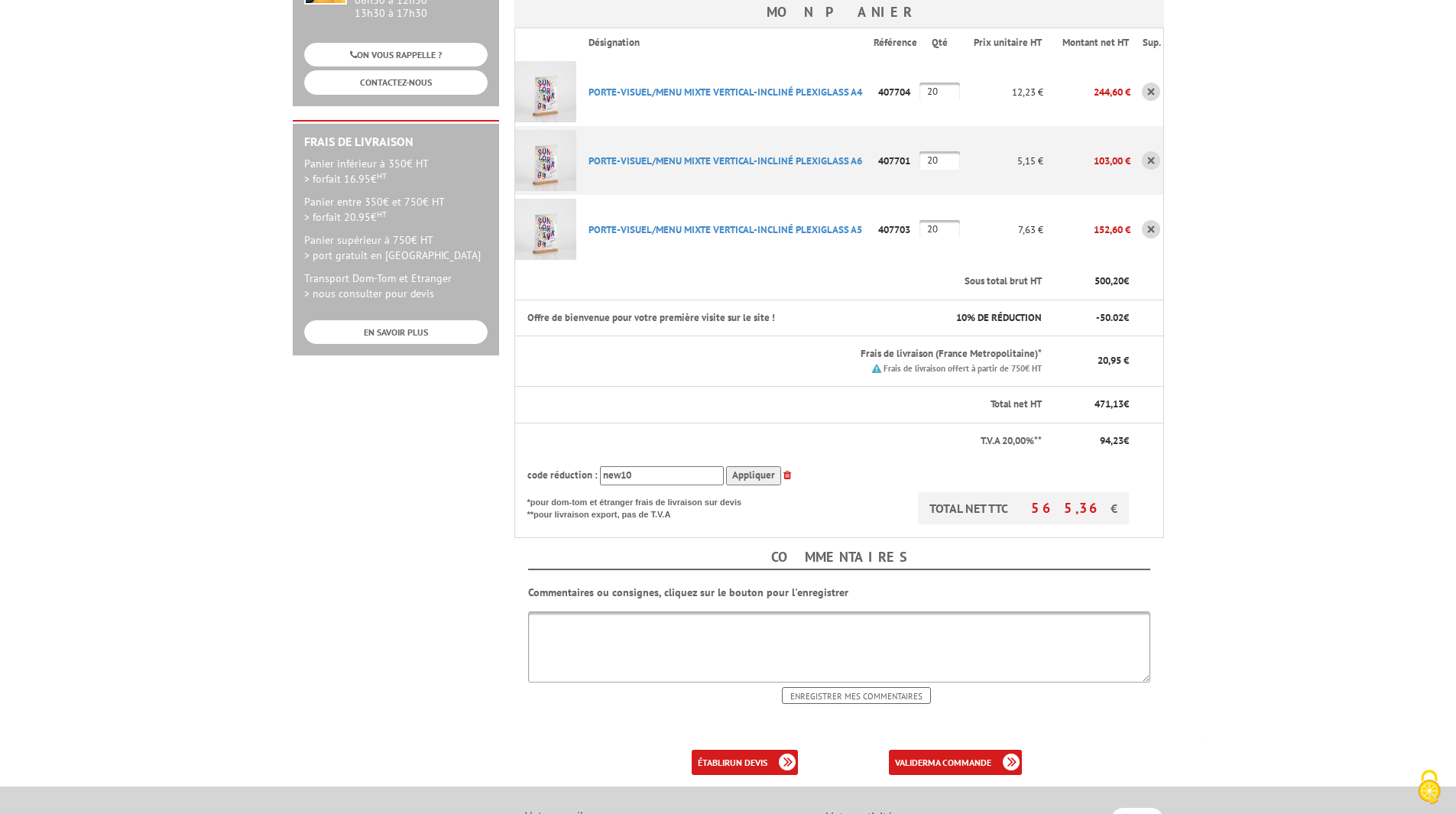
scroll to position [382, 0]
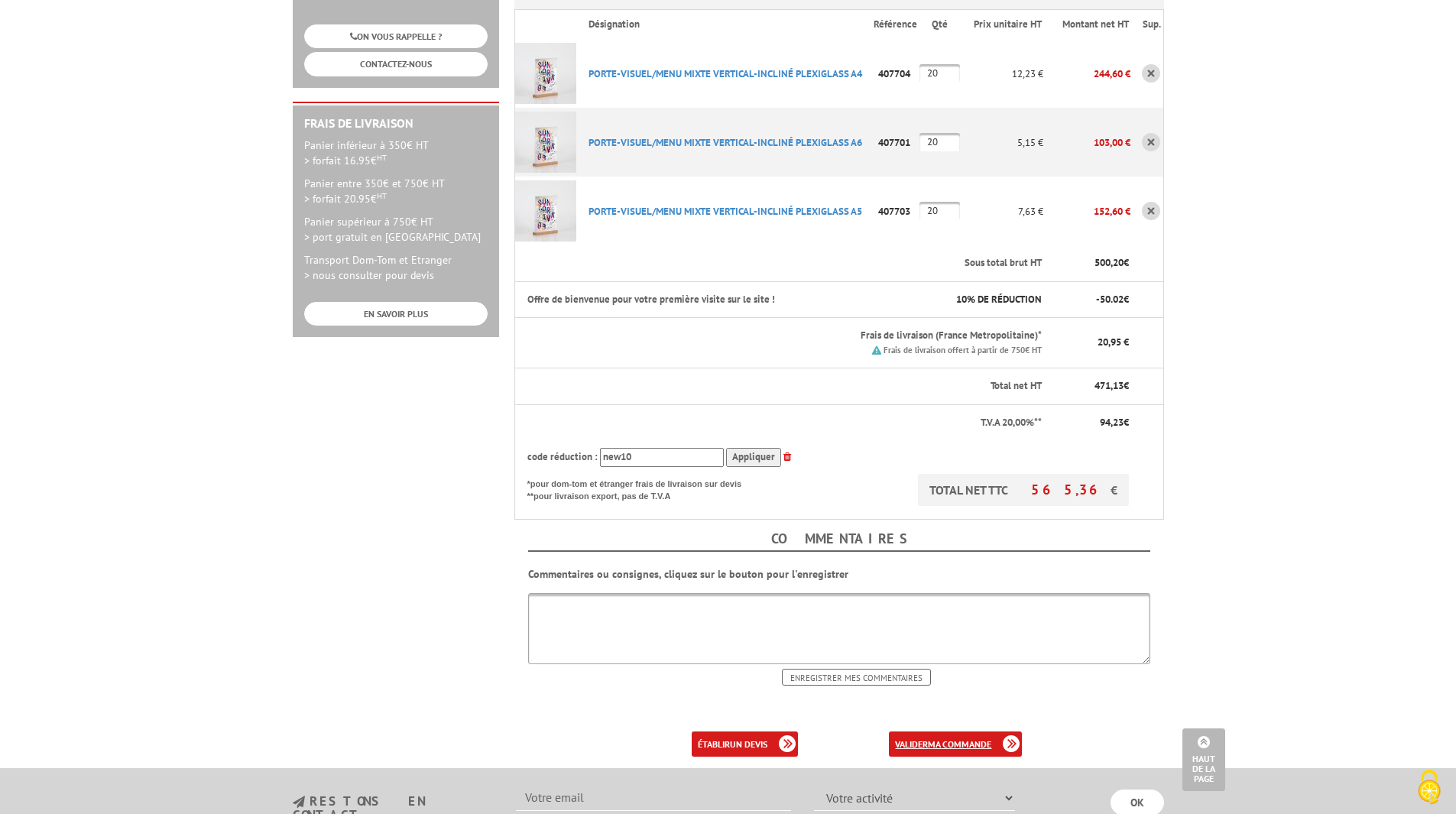
click at [944, 738] on b "ma commande" at bounding box center [960, 744] width 64 height 11
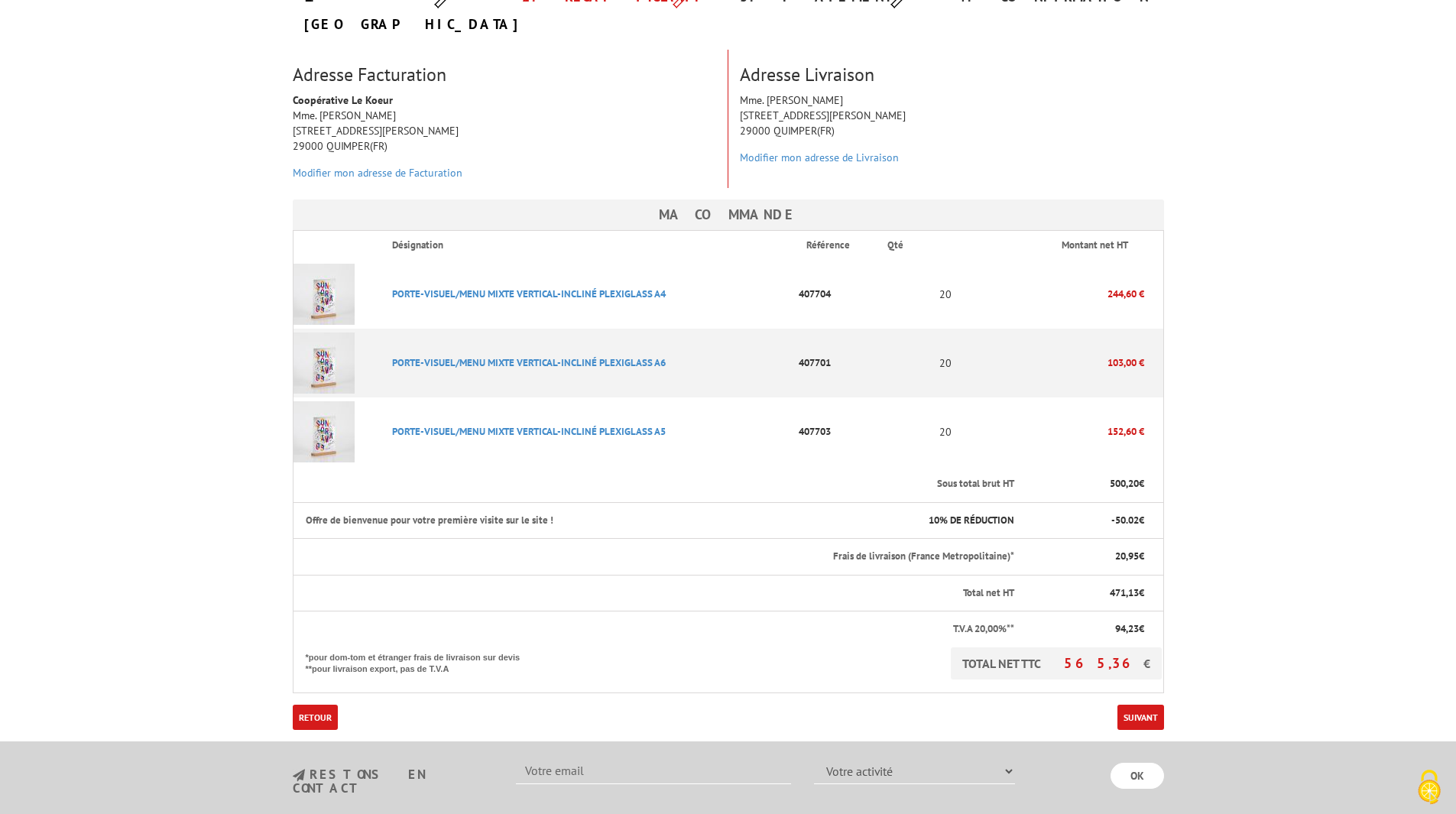
scroll to position [230, 0]
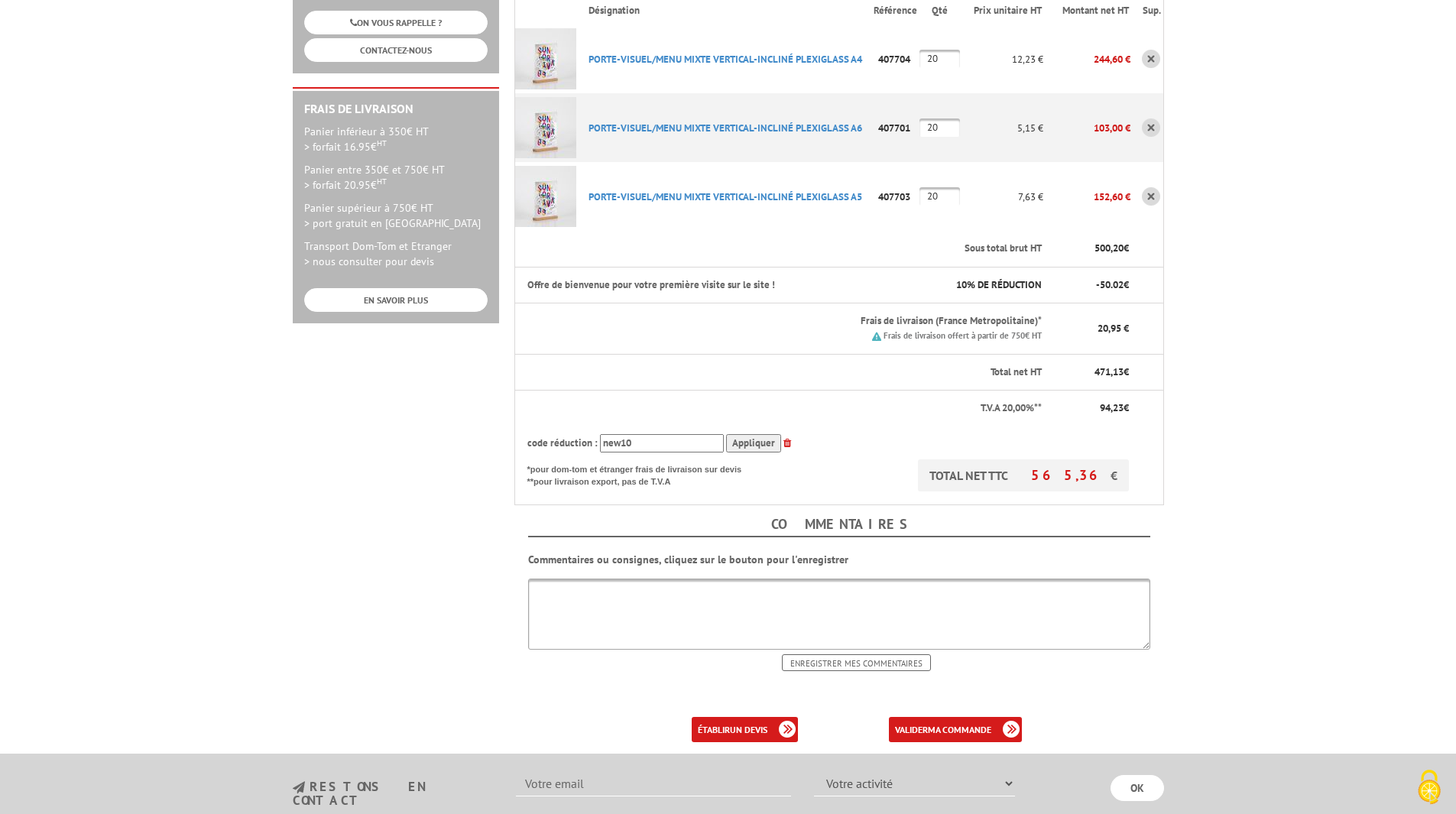
drag, startPoint x: 639, startPoint y: 415, endPoint x: 546, endPoint y: 415, distance: 93.0
click at [546, 435] on div "code réduction : new10 Appliquer" at bounding box center [828, 444] width 601 height 19
click at [750, 435] on input "Appliquer" at bounding box center [754, 444] width 55 height 19
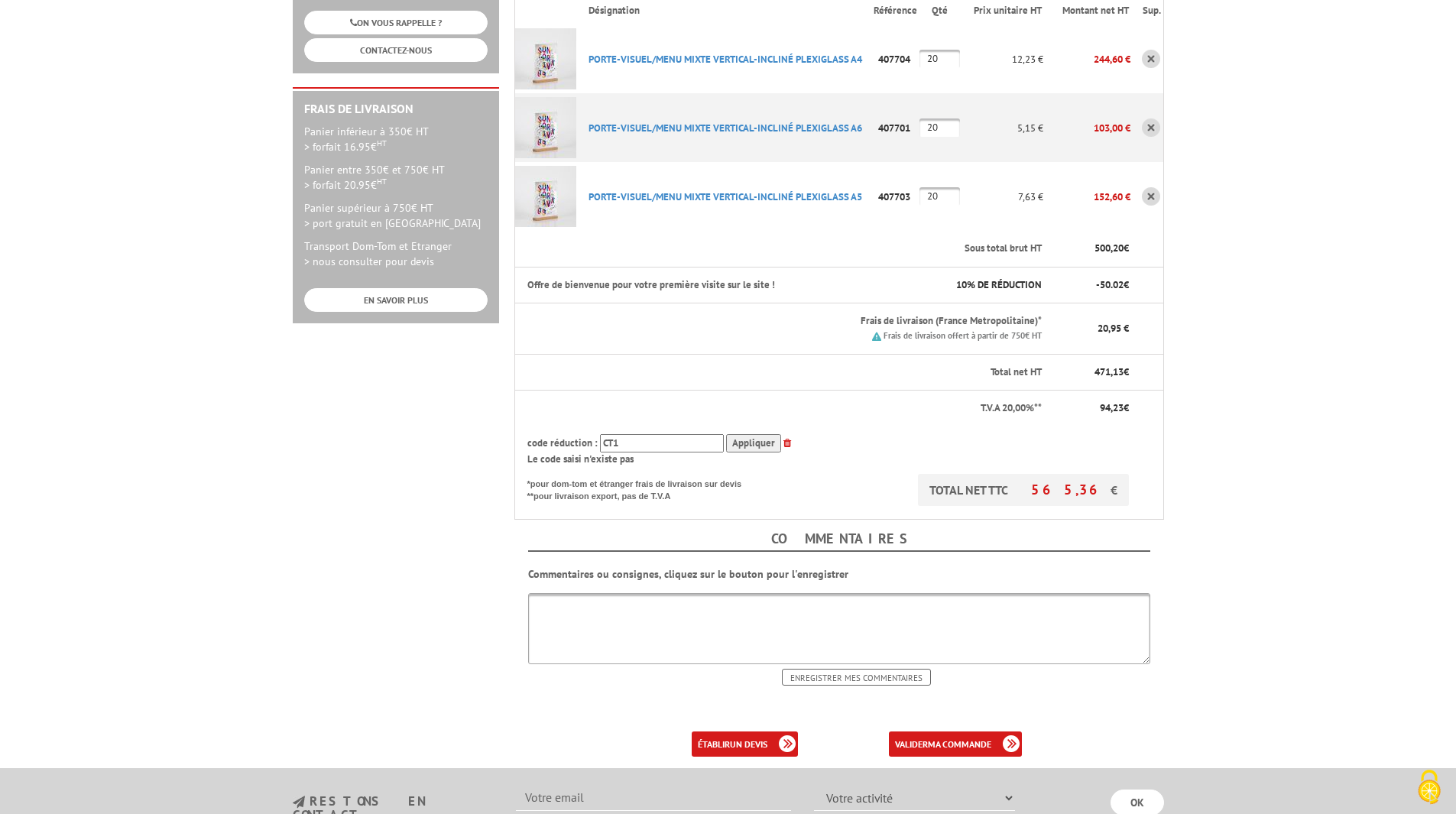
drag, startPoint x: 636, startPoint y: 423, endPoint x: 561, endPoint y: 420, distance: 75.1
click at [561, 435] on div "code réduction : CT1 Appliquer" at bounding box center [828, 444] width 601 height 19
type input "new10"
click at [758, 435] on input "Appliquer" at bounding box center [754, 444] width 55 height 19
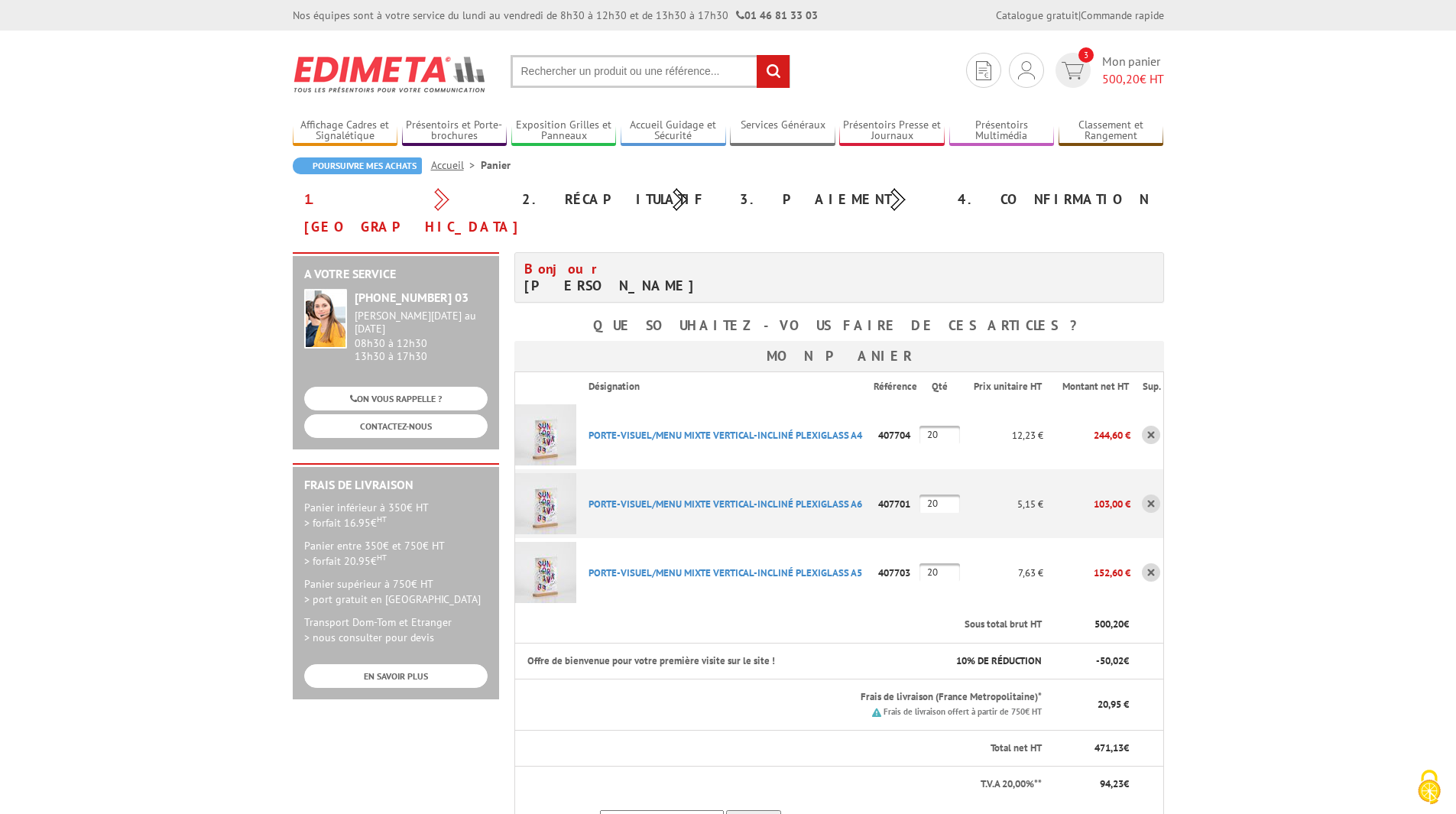
click at [385, 61] on img at bounding box center [390, 74] width 195 height 57
